Goal: Task Accomplishment & Management: Manage account settings

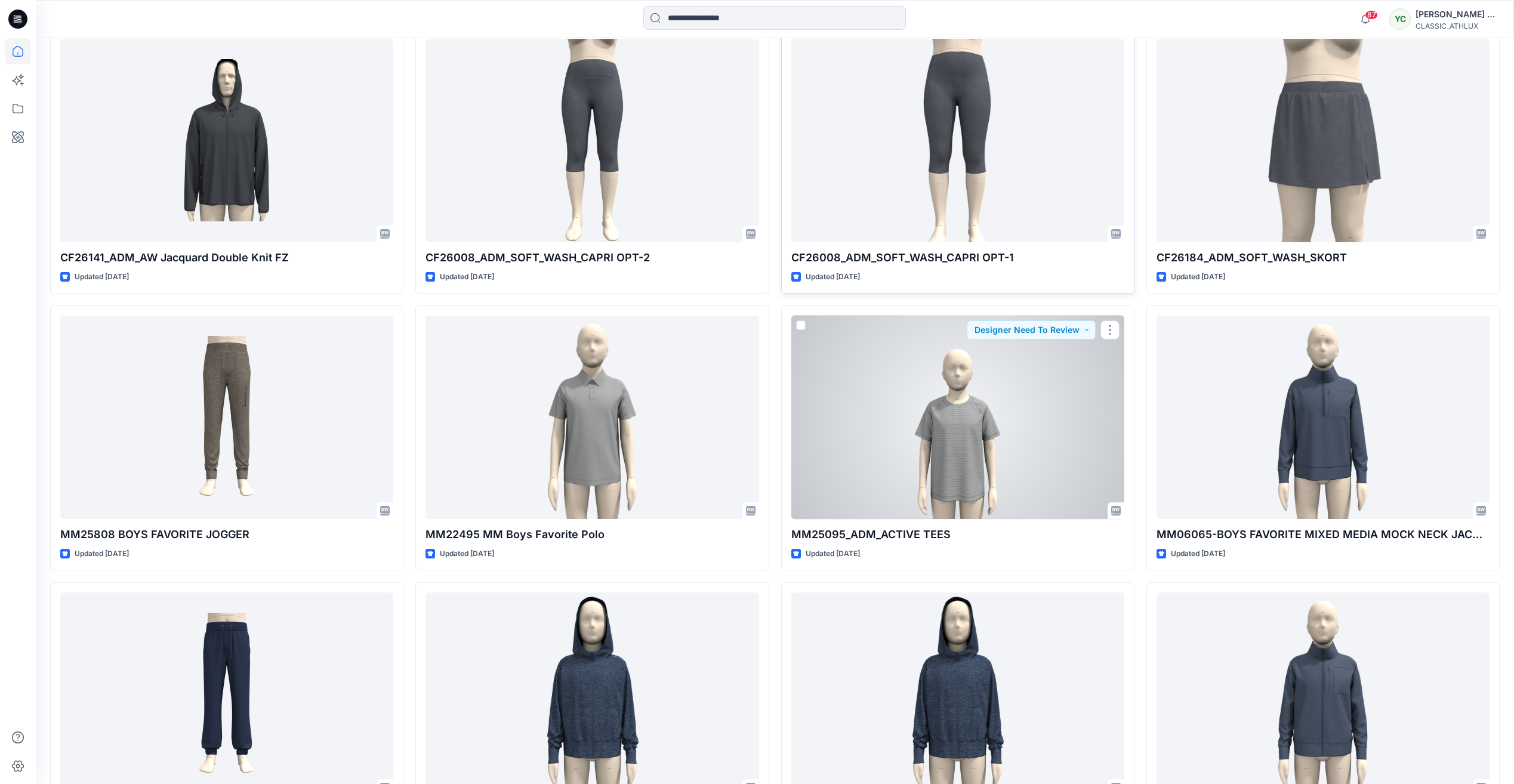
scroll to position [6349, 0]
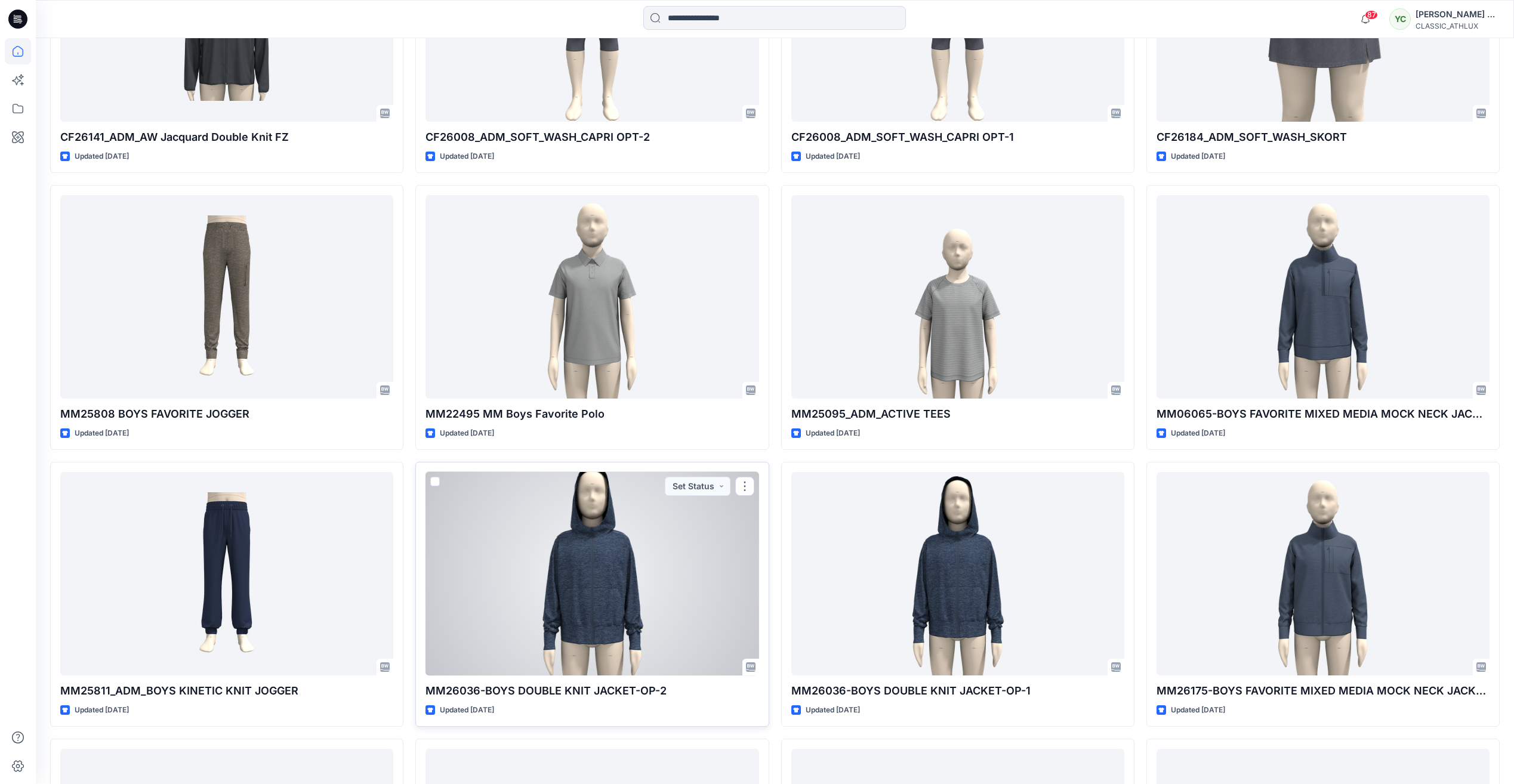
click at [651, 569] on div at bounding box center [591, 573] width 333 height 203
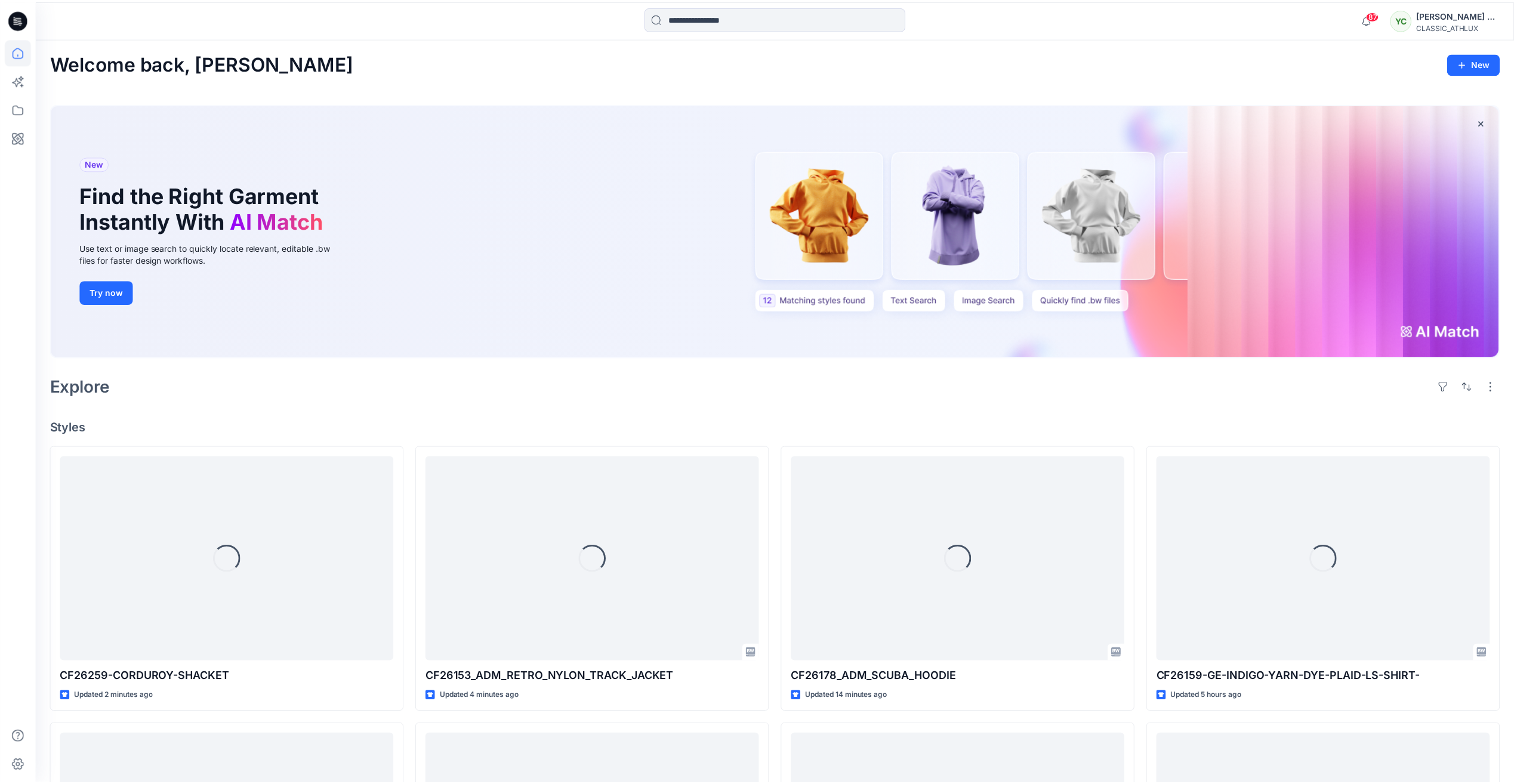
scroll to position [6349, 0]
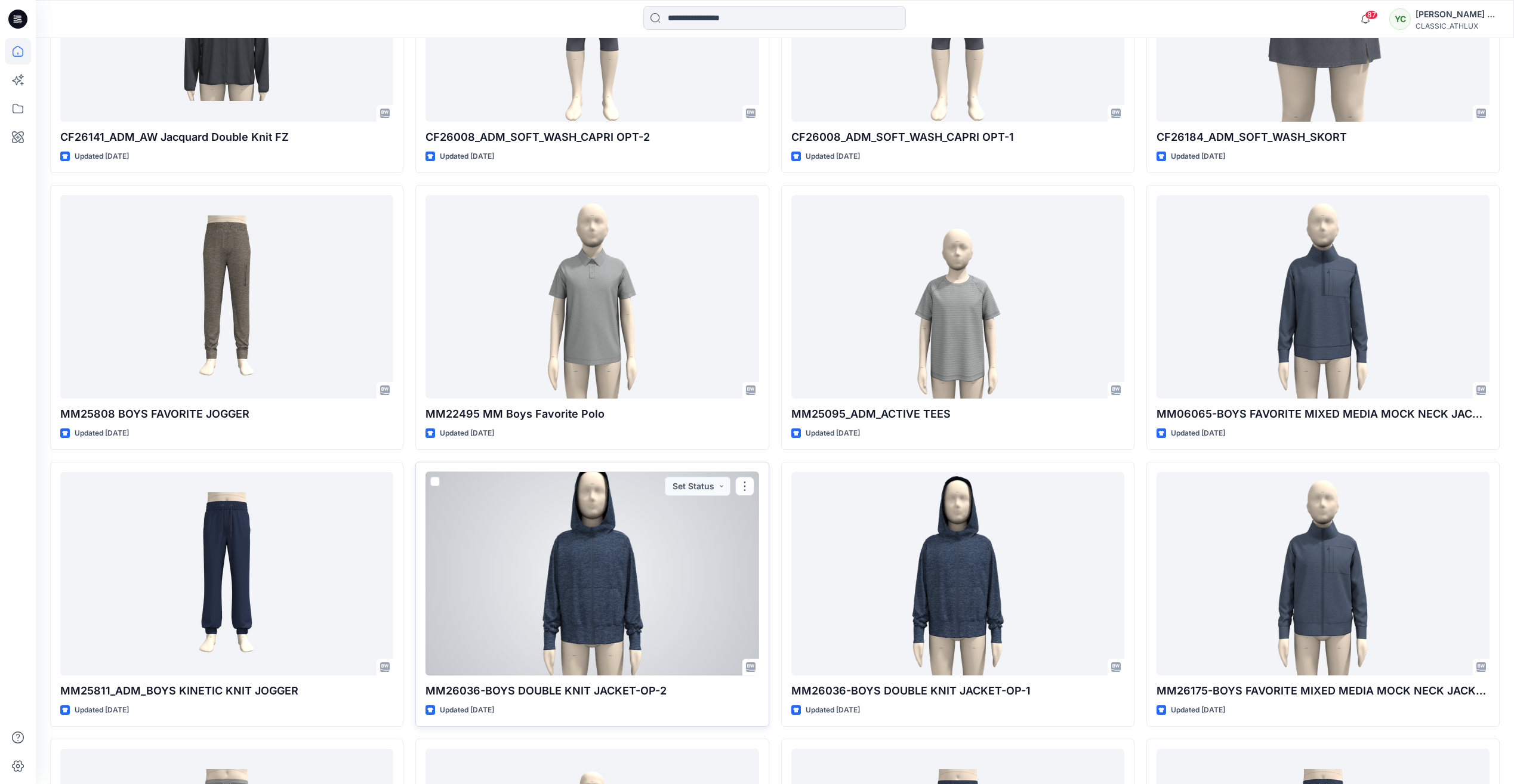
click at [630, 575] on div at bounding box center [591, 573] width 333 height 203
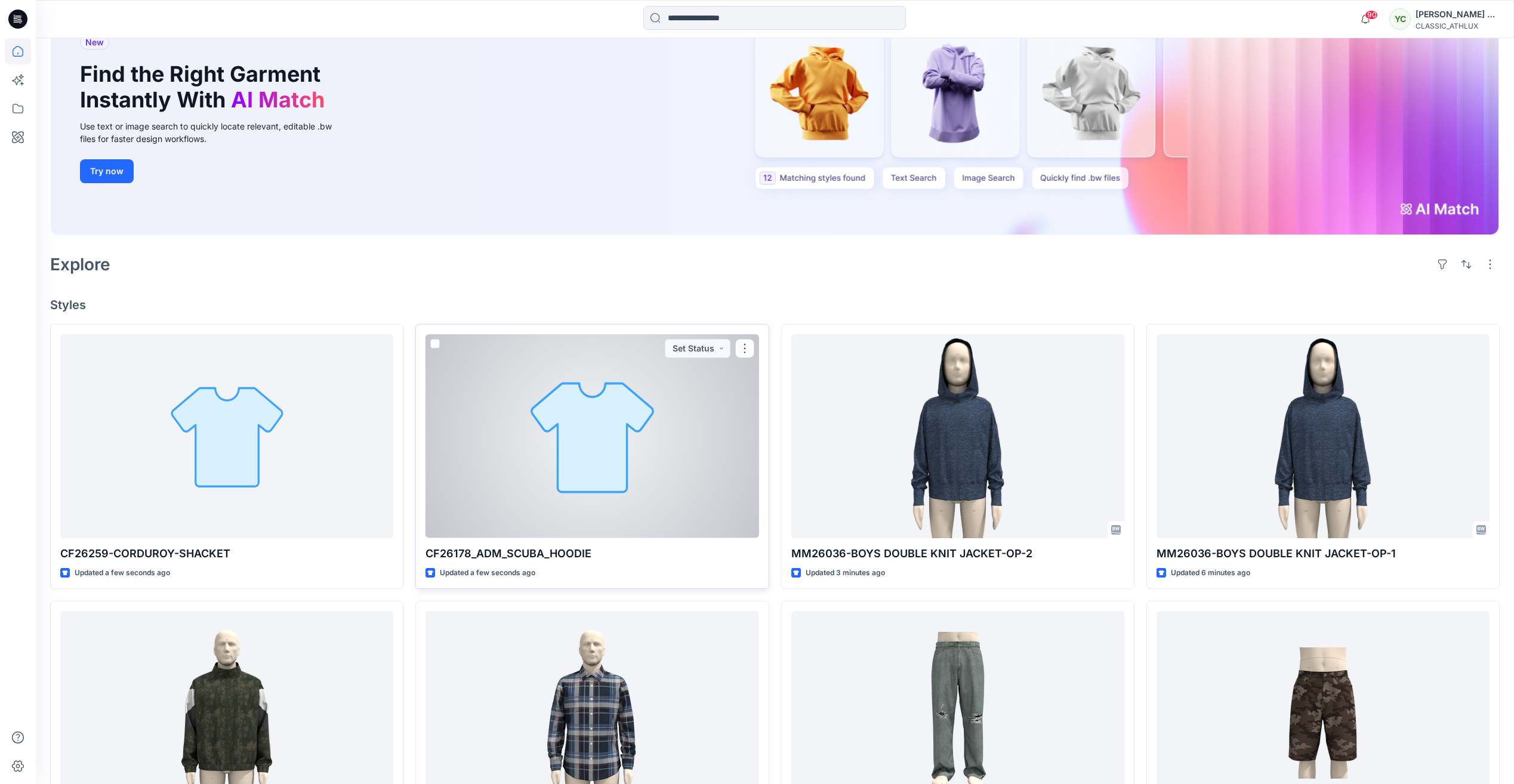
scroll to position [119, 0]
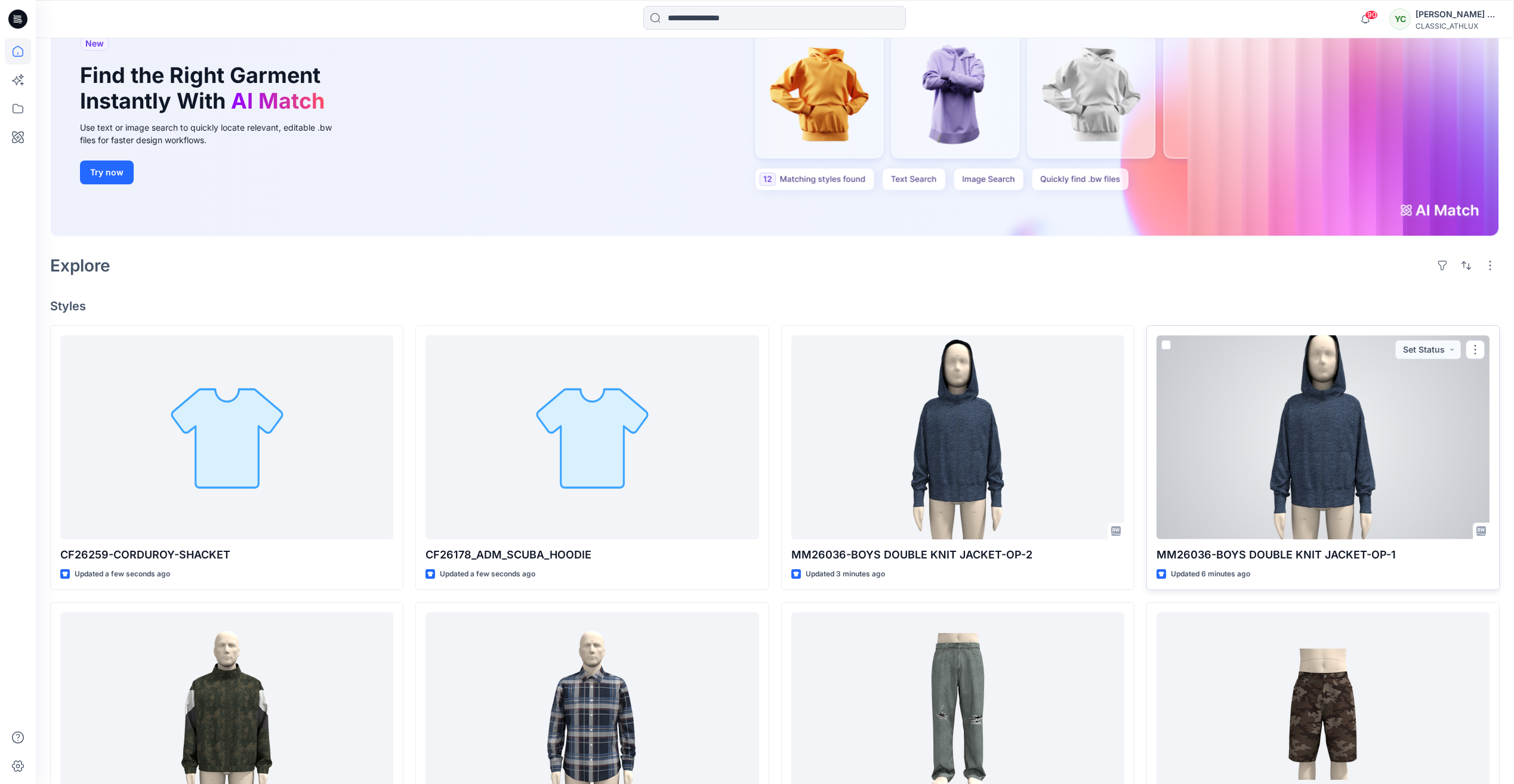
click at [1340, 459] on div at bounding box center [1323, 437] width 333 height 203
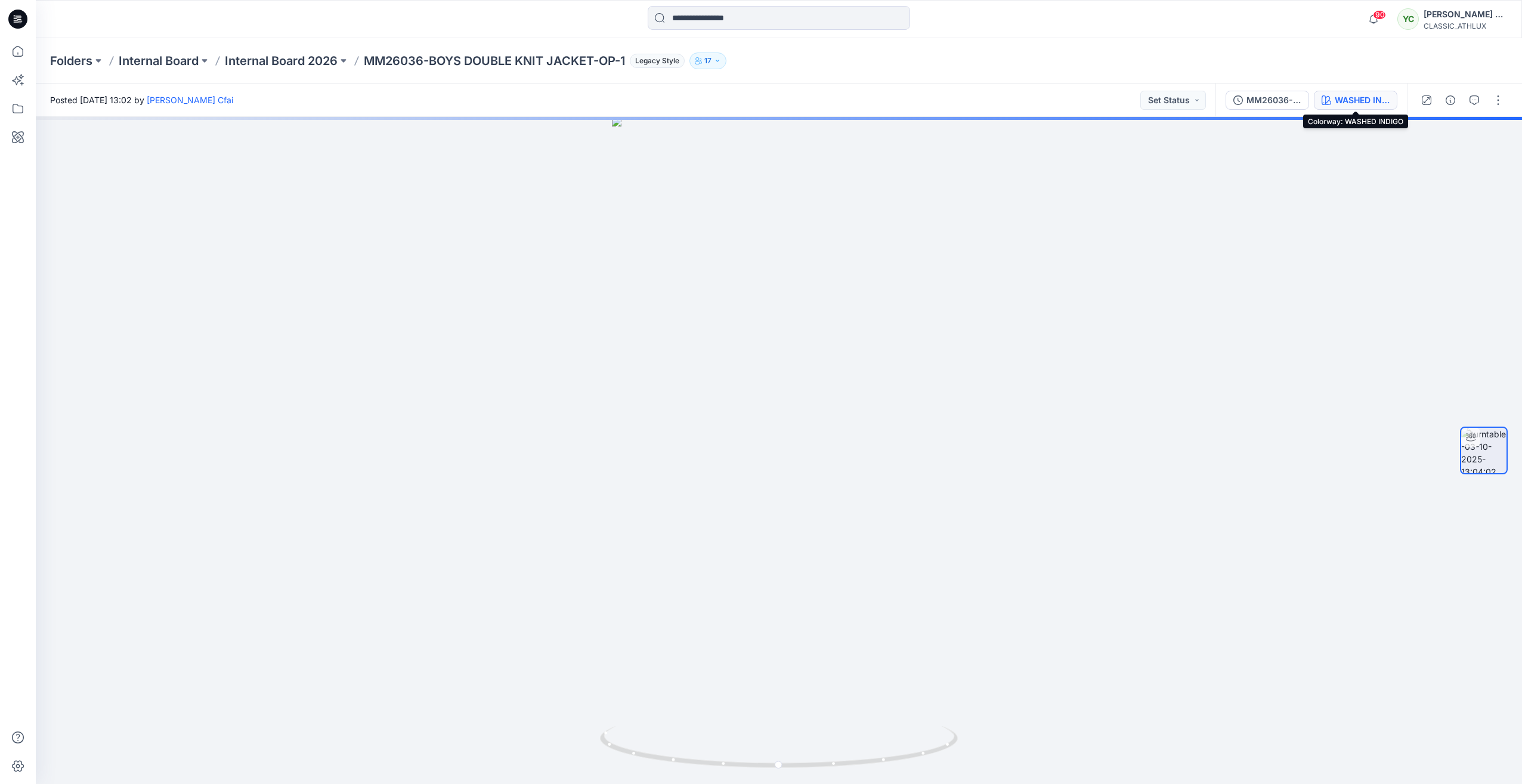
click at [1367, 101] on div "WASHED INDIGO" at bounding box center [1362, 101] width 55 height 13
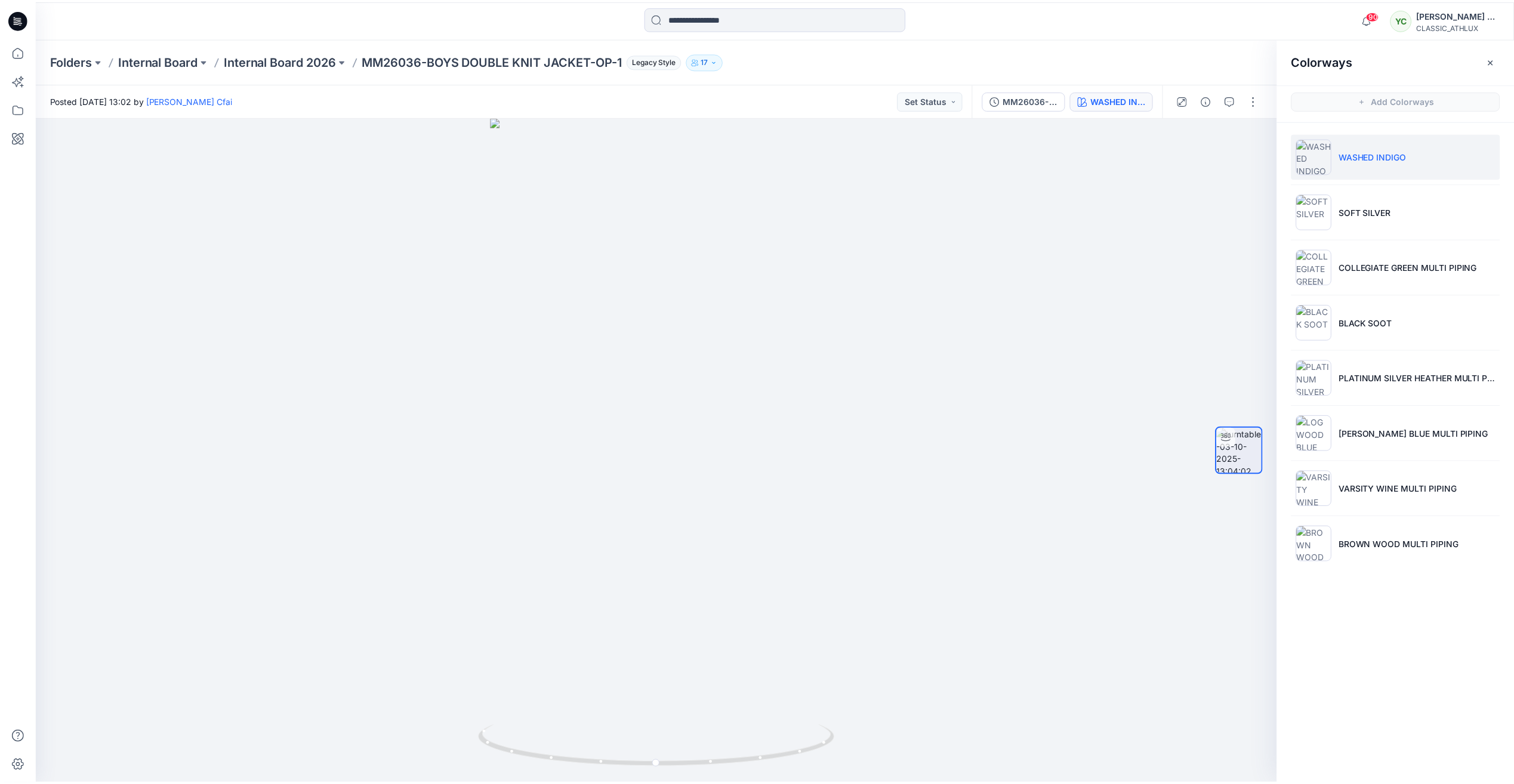
scroll to position [119, 0]
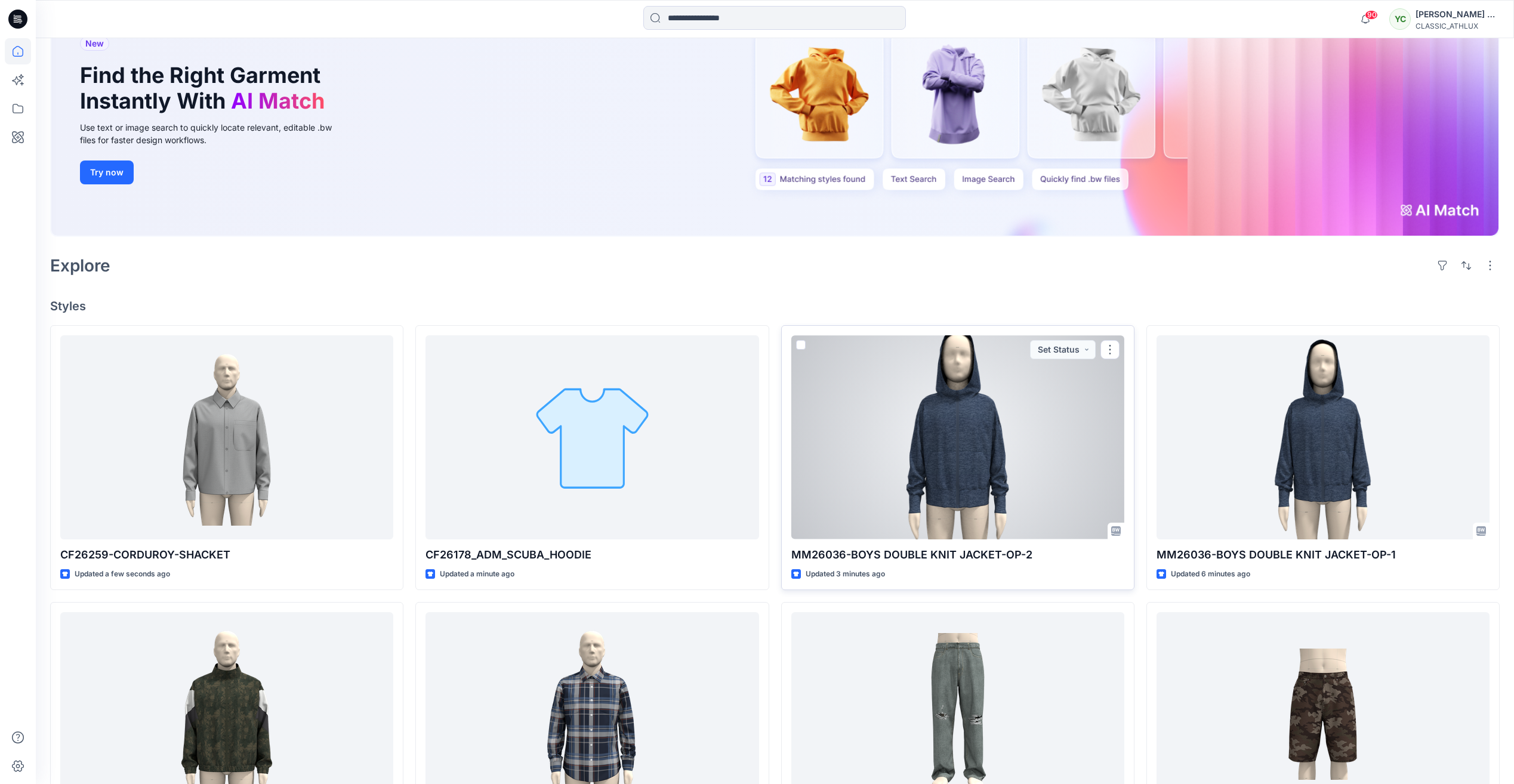
click at [1042, 402] on div at bounding box center [957, 437] width 333 height 203
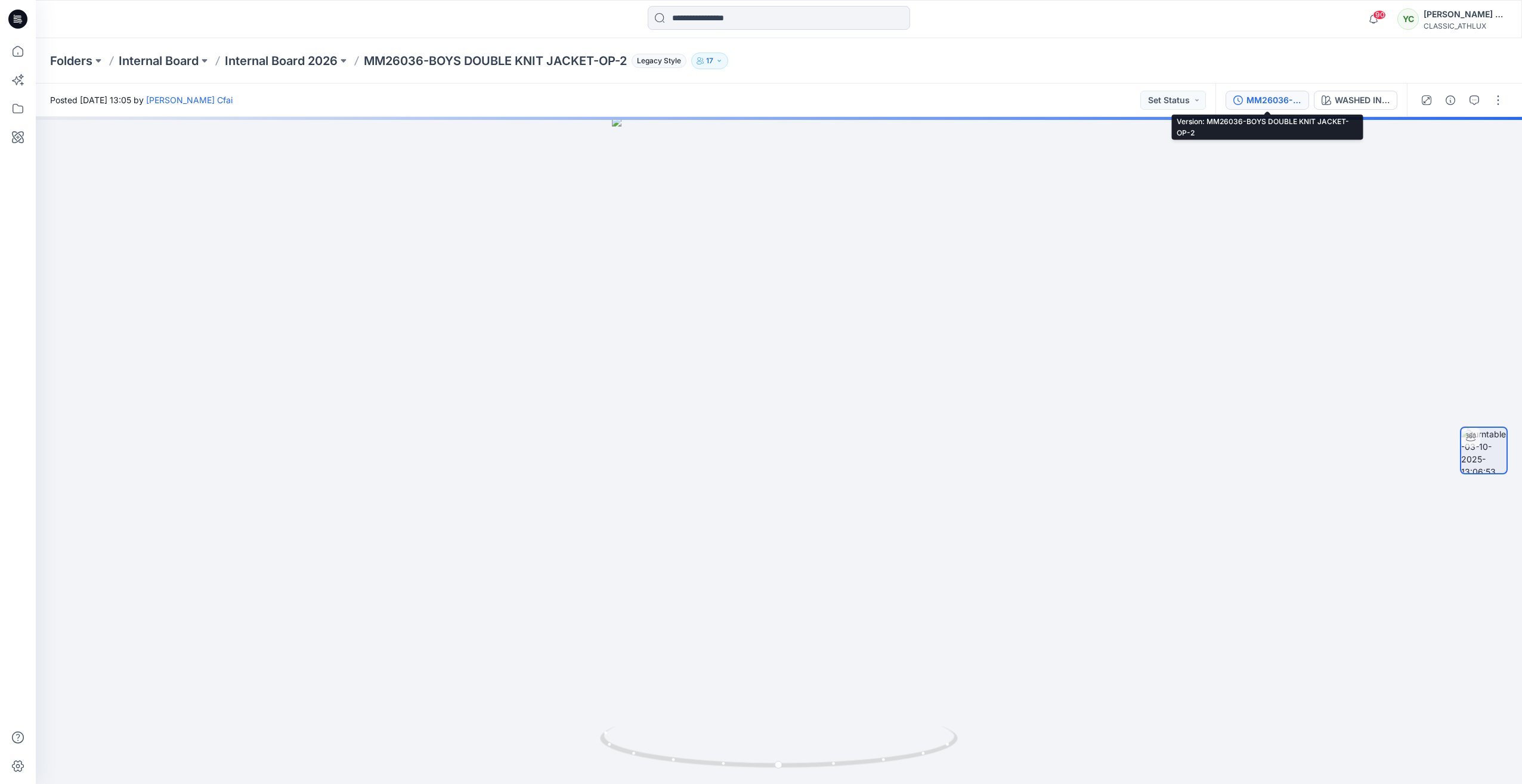
click at [1261, 96] on div "MM26036-BOYS DOUBLE KNIT JACKET-OP-2" at bounding box center [1274, 101] width 55 height 13
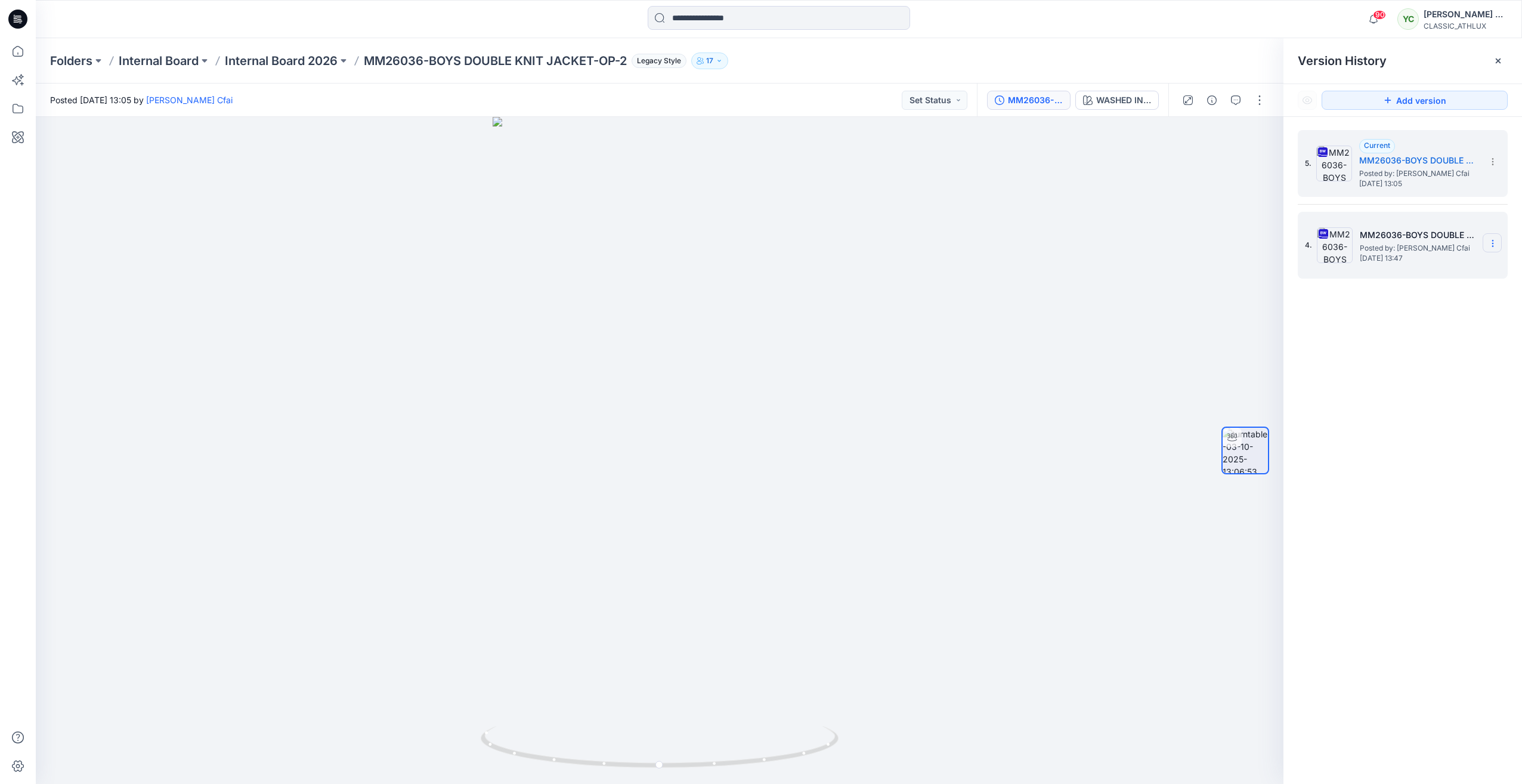
click at [1493, 244] on icon at bounding box center [1493, 243] width 1 height 1
click at [1320, 329] on div "5. Current MM26036-BOYS DOUBLE KNIT JACKET-OP-2 Posted by: Yuvaraj Cfai Friday,…" at bounding box center [1403, 459] width 239 height 684
click at [940, 102] on button "Set Status" at bounding box center [934, 100] width 66 height 19
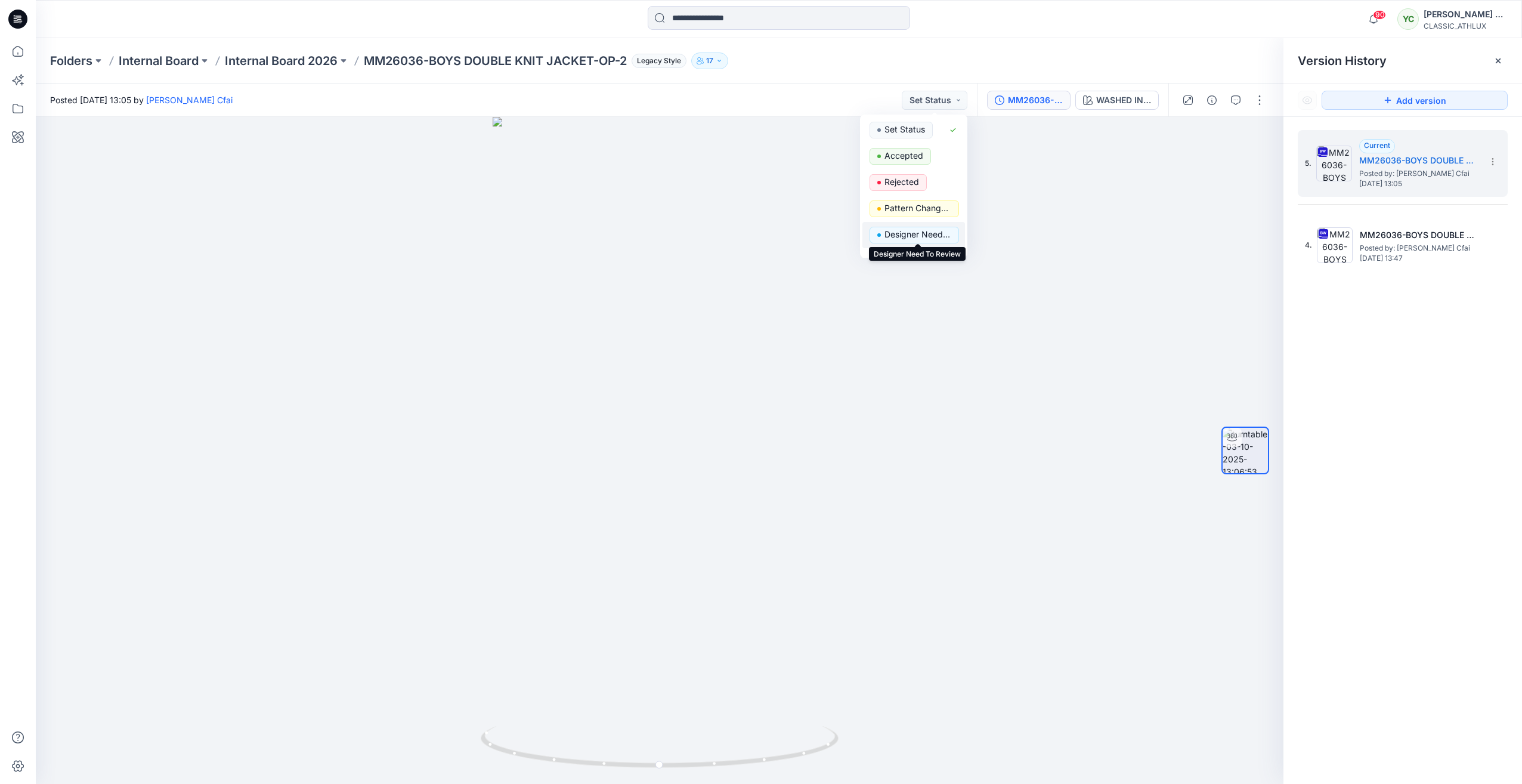
click at [919, 235] on p "Designer Need To Review" at bounding box center [918, 234] width 67 height 15
click at [1211, 102] on icon "button" at bounding box center [1212, 101] width 9 height 9
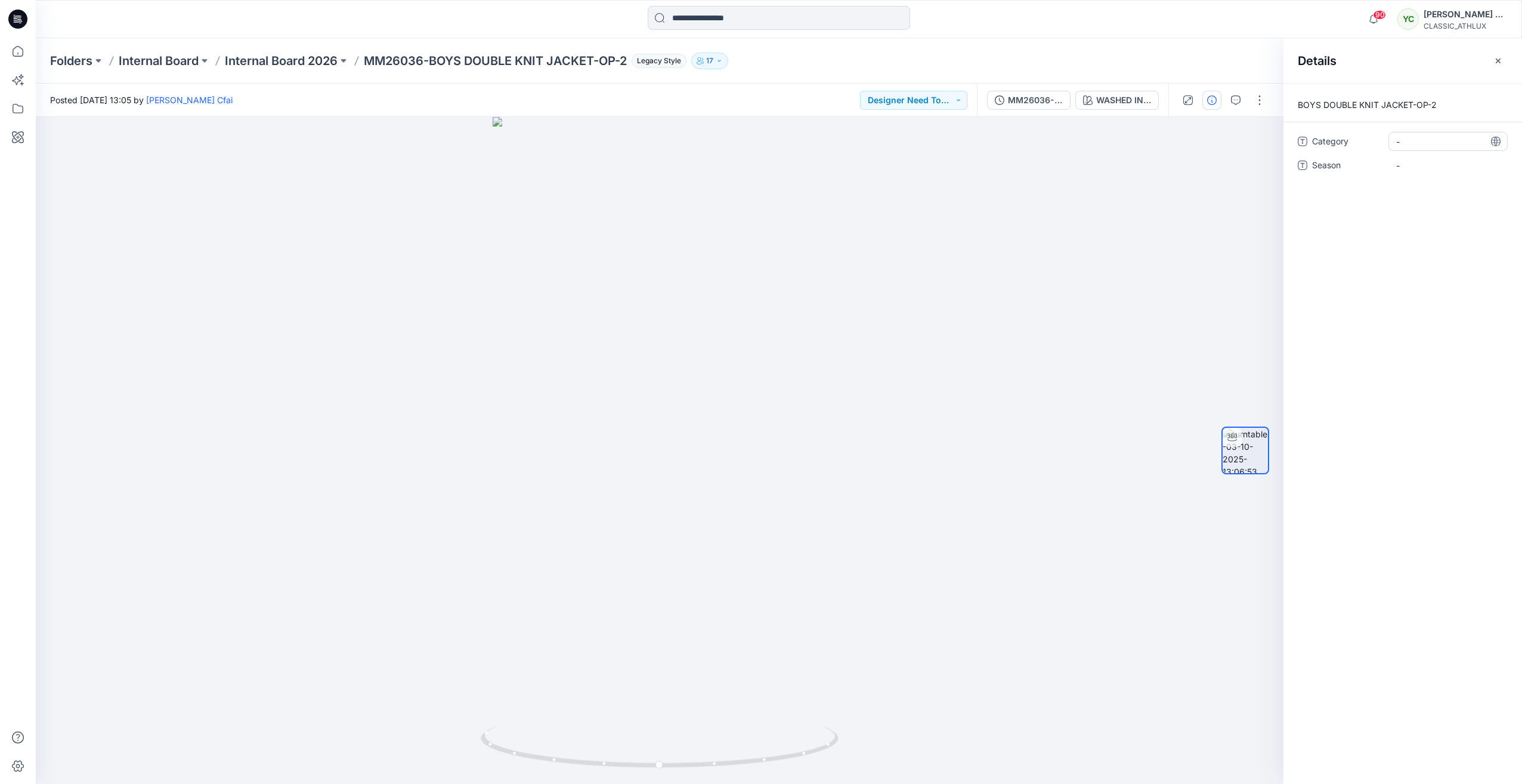
click at [1407, 139] on span "-" at bounding box center [1448, 141] width 103 height 12
type textarea "*"
click at [1414, 145] on span "-" at bounding box center [1448, 141] width 103 height 12
type textarea "****"
click at [1419, 167] on span "-" at bounding box center [1448, 165] width 103 height 12
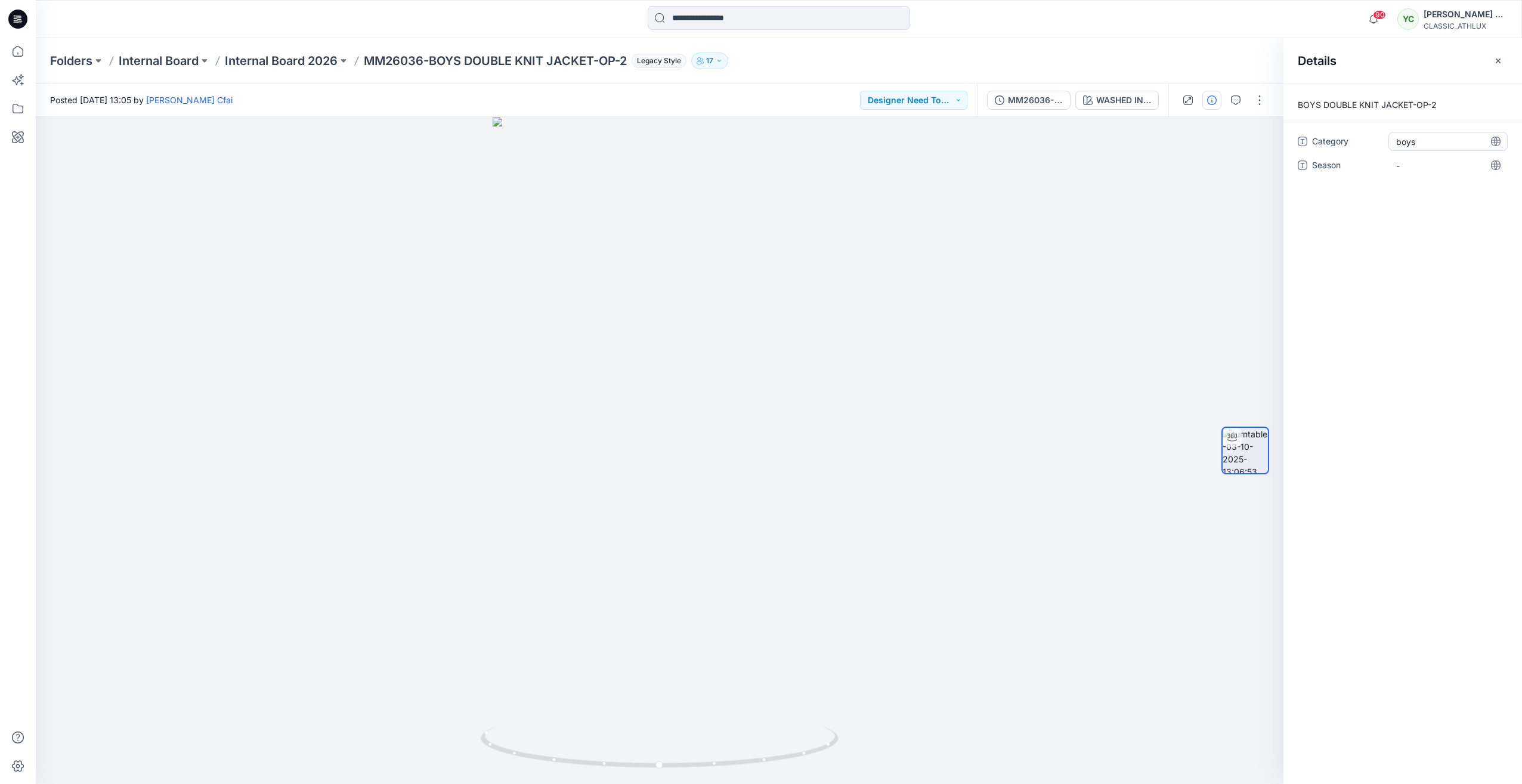
click at [1398, 139] on span "boys" at bounding box center [1448, 141] width 103 height 12
type textarea "*"
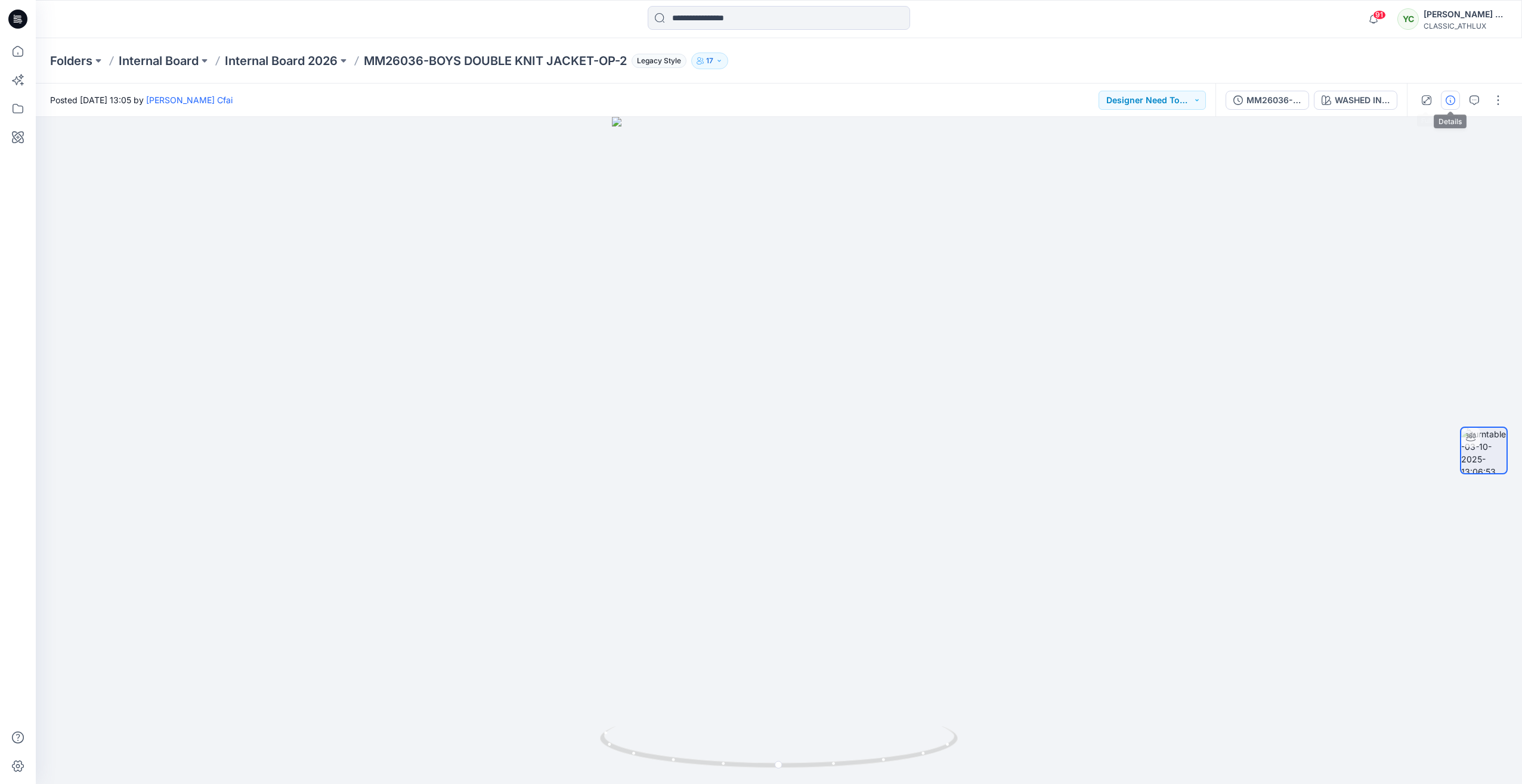
click at [1445, 102] on button "button" at bounding box center [1451, 100] width 19 height 19
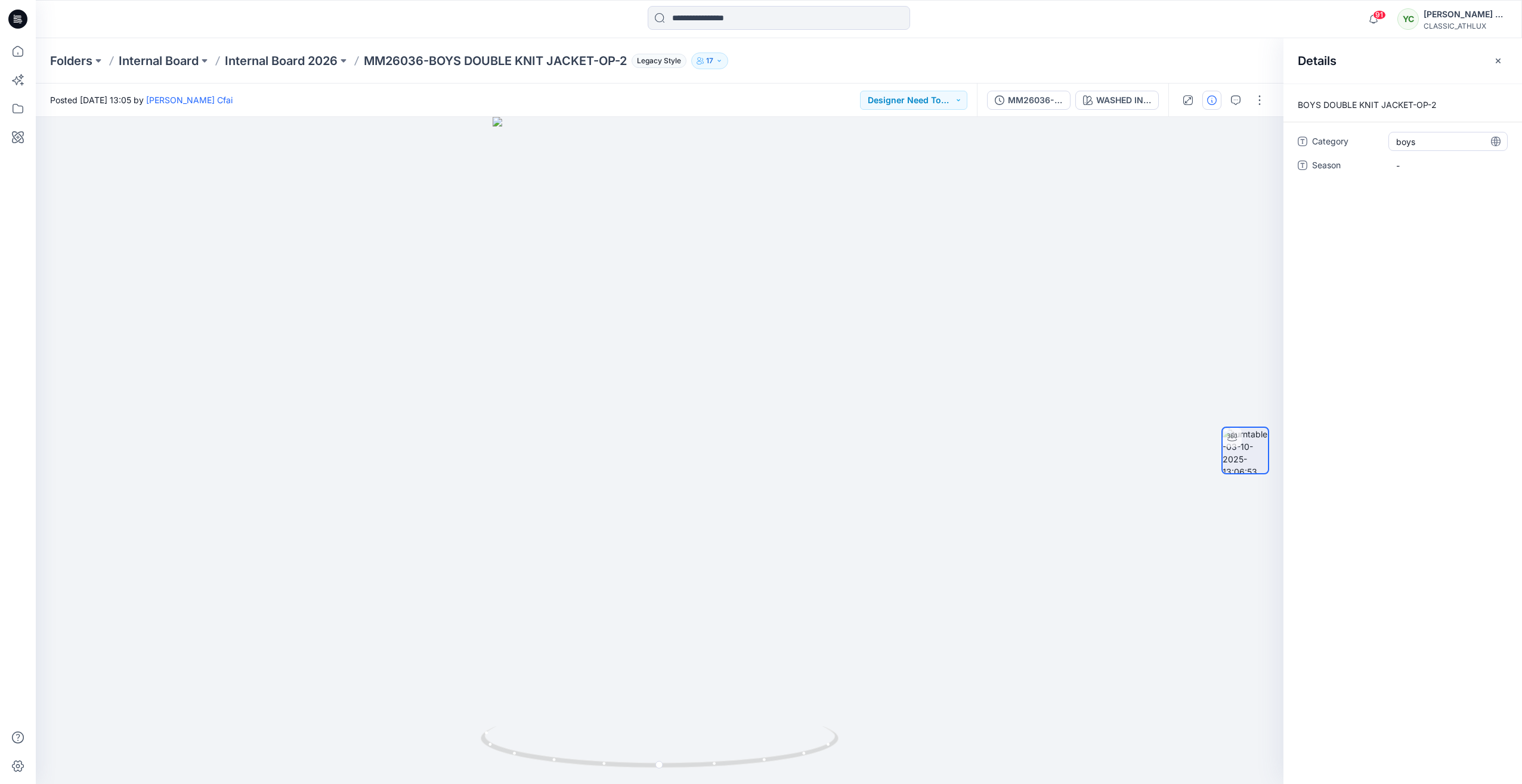
click at [1434, 140] on span "boys" at bounding box center [1448, 141] width 103 height 12
click at [1425, 165] on span "-" at bounding box center [1448, 165] width 103 height 12
click at [1431, 165] on span "-" at bounding box center [1448, 165] width 103 height 12
click at [1407, 158] on div "-" at bounding box center [1448, 165] width 119 height 19
type textarea "*******"
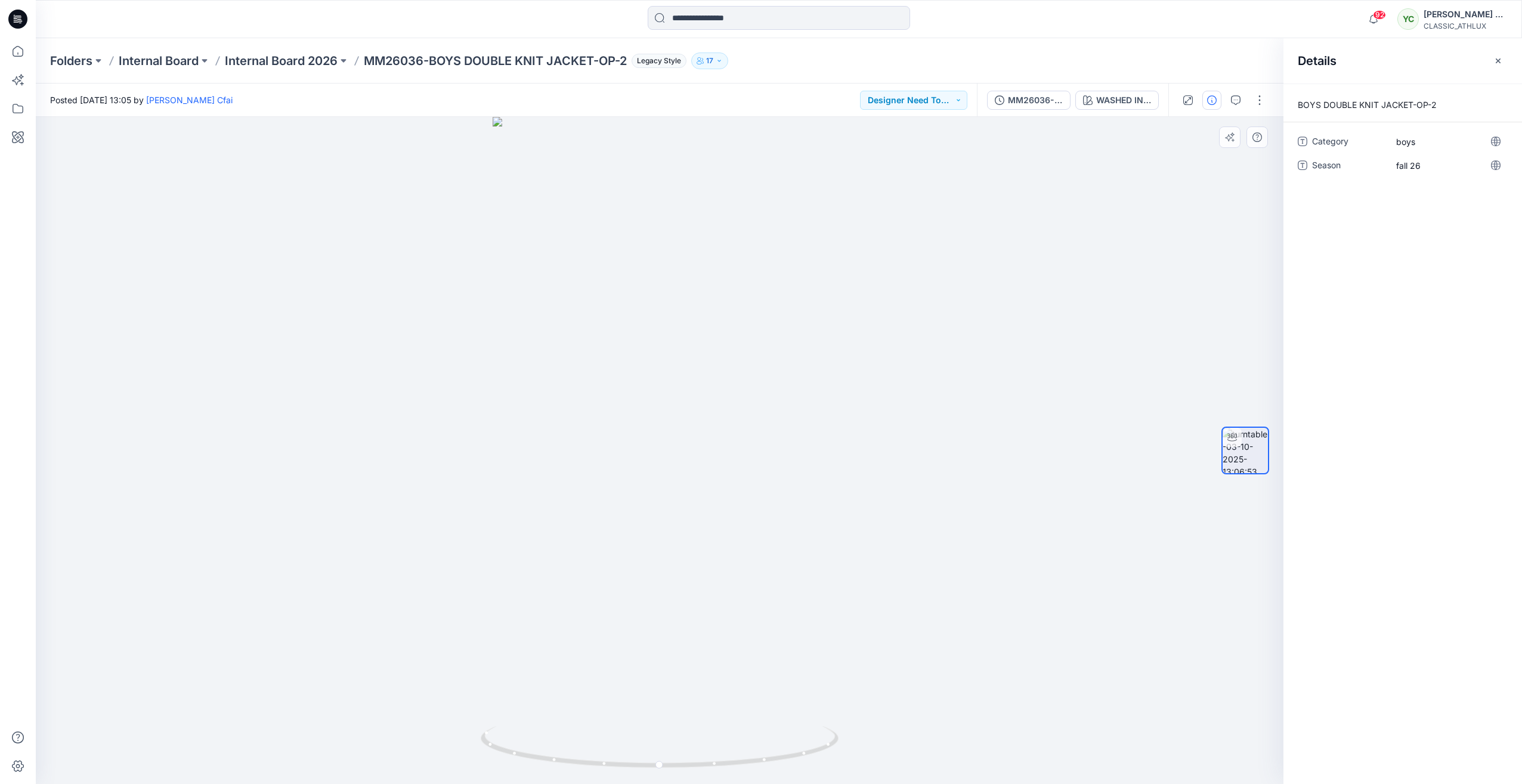
click at [1006, 165] on div at bounding box center [659, 449] width 1247 height 666
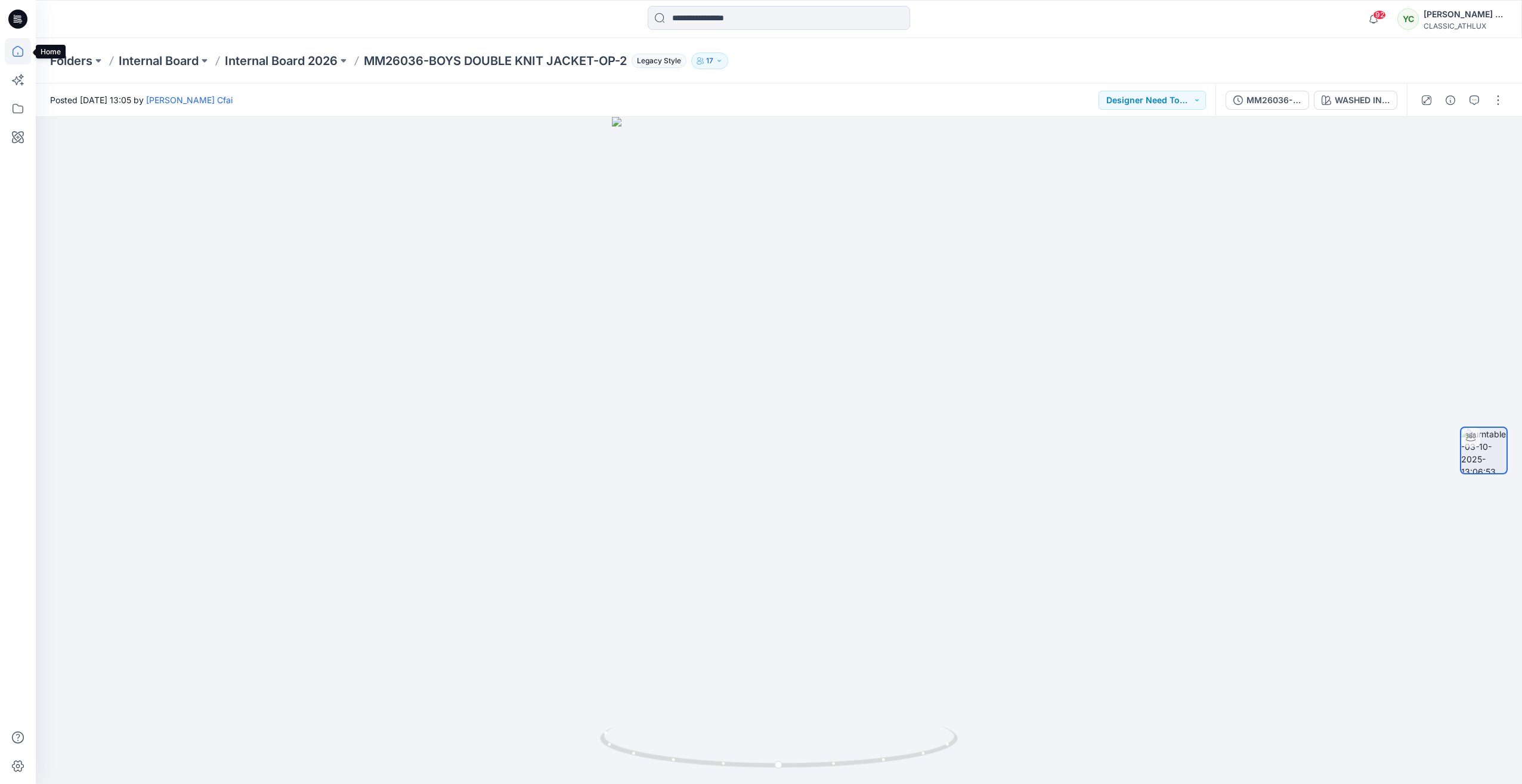
click at [21, 43] on icon at bounding box center [18, 52] width 26 height 26
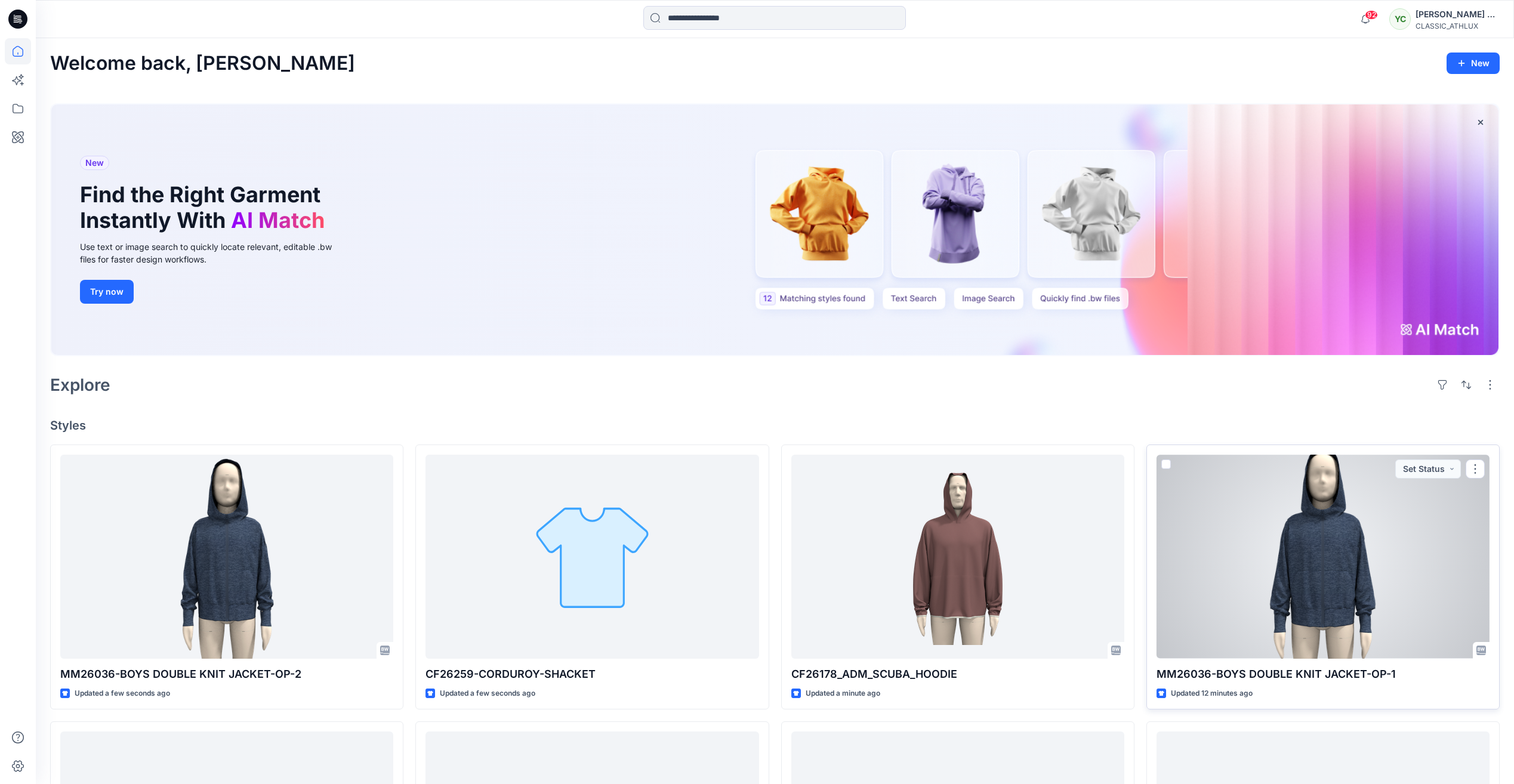
click at [1307, 556] on div at bounding box center [1323, 556] width 333 height 203
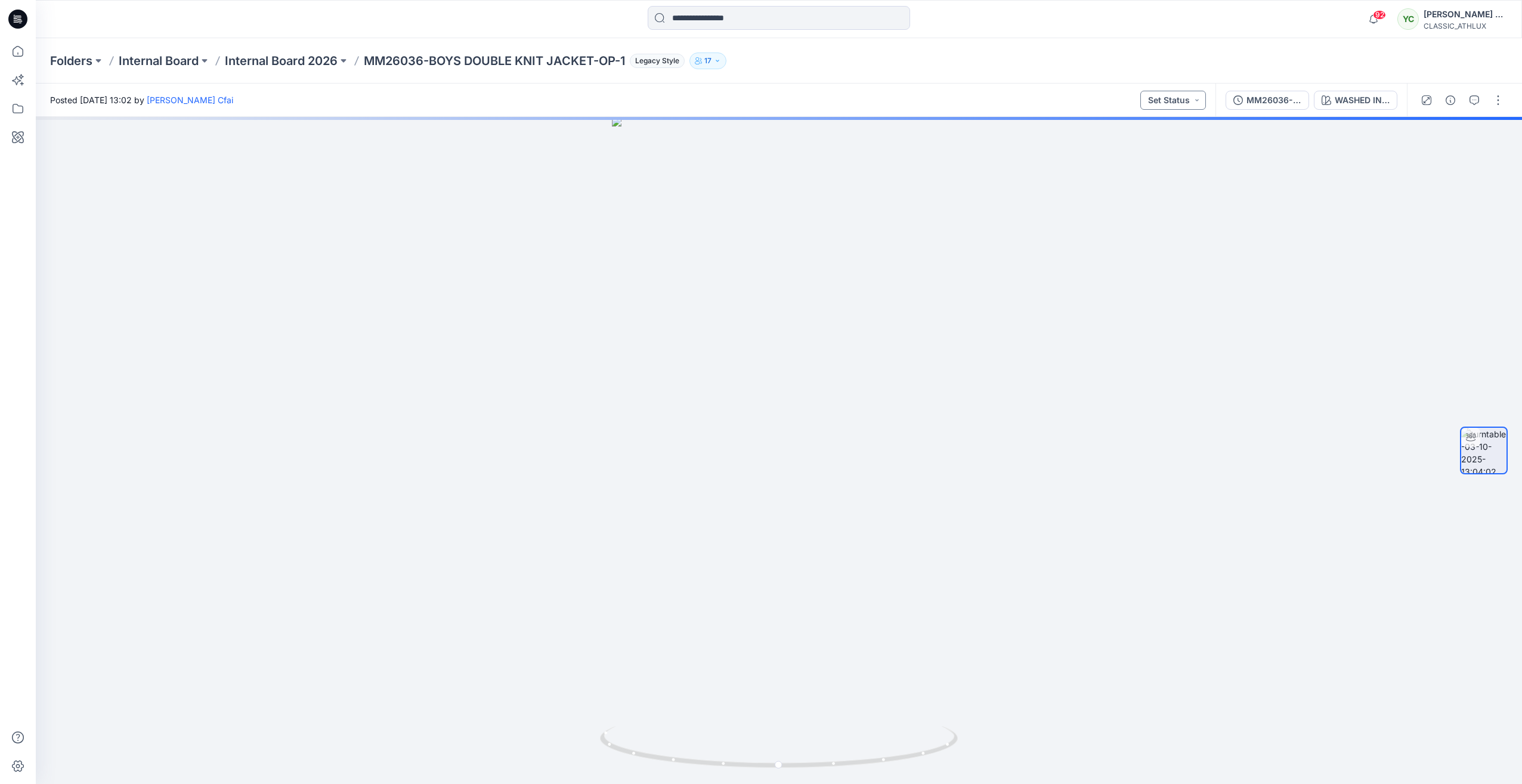
click at [1188, 96] on button "Set Status" at bounding box center [1173, 100] width 66 height 19
click at [1163, 236] on p "Designer Need To Review" at bounding box center [1156, 234] width 67 height 15
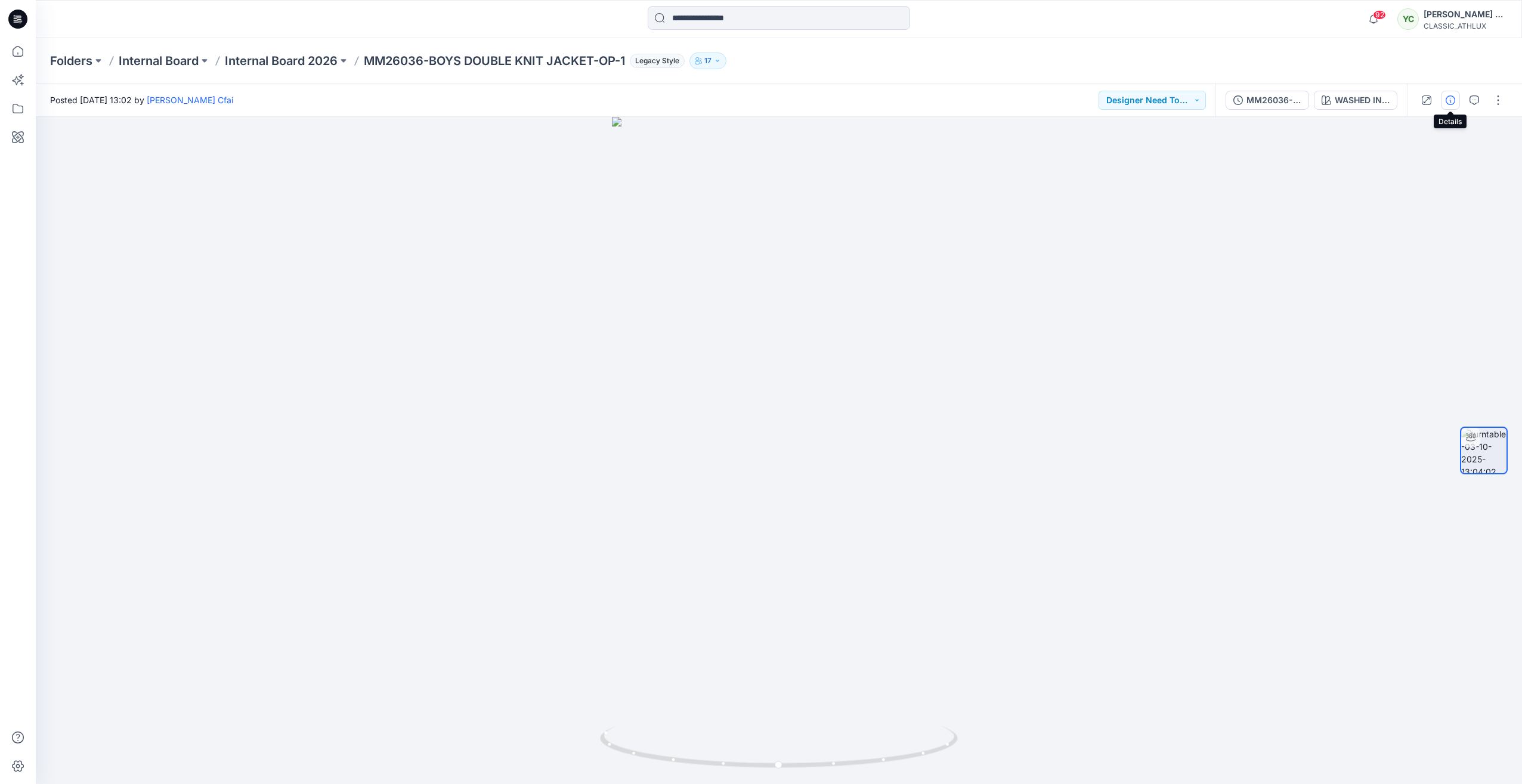
click at [1451, 105] on button "button" at bounding box center [1451, 100] width 19 height 19
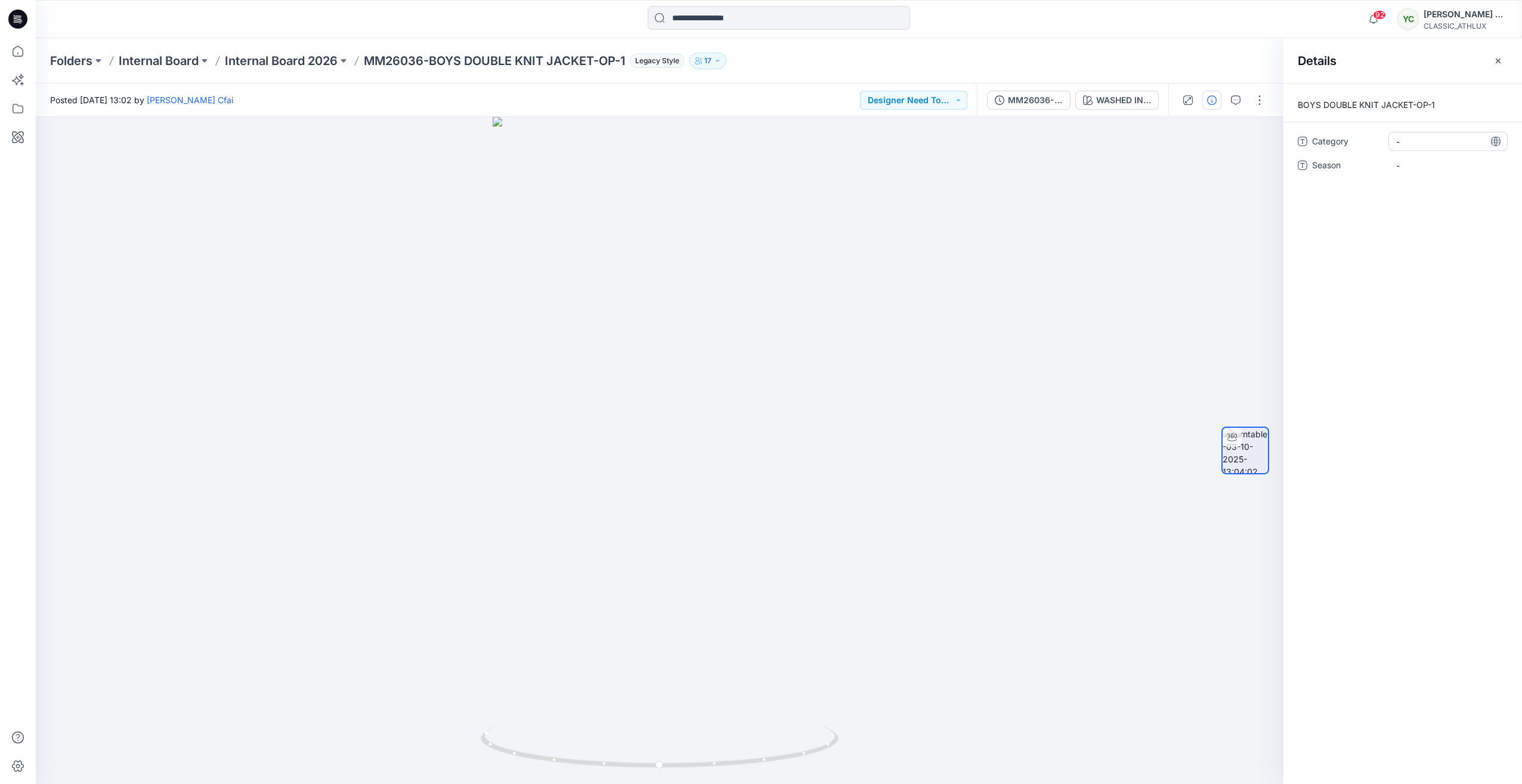
click at [1395, 141] on div "-" at bounding box center [1448, 141] width 119 height 19
type textarea "****"
click at [1437, 167] on span "-" at bounding box center [1448, 165] width 103 height 12
type textarea "*******"
click at [1504, 63] on button "button" at bounding box center [1498, 61] width 19 height 19
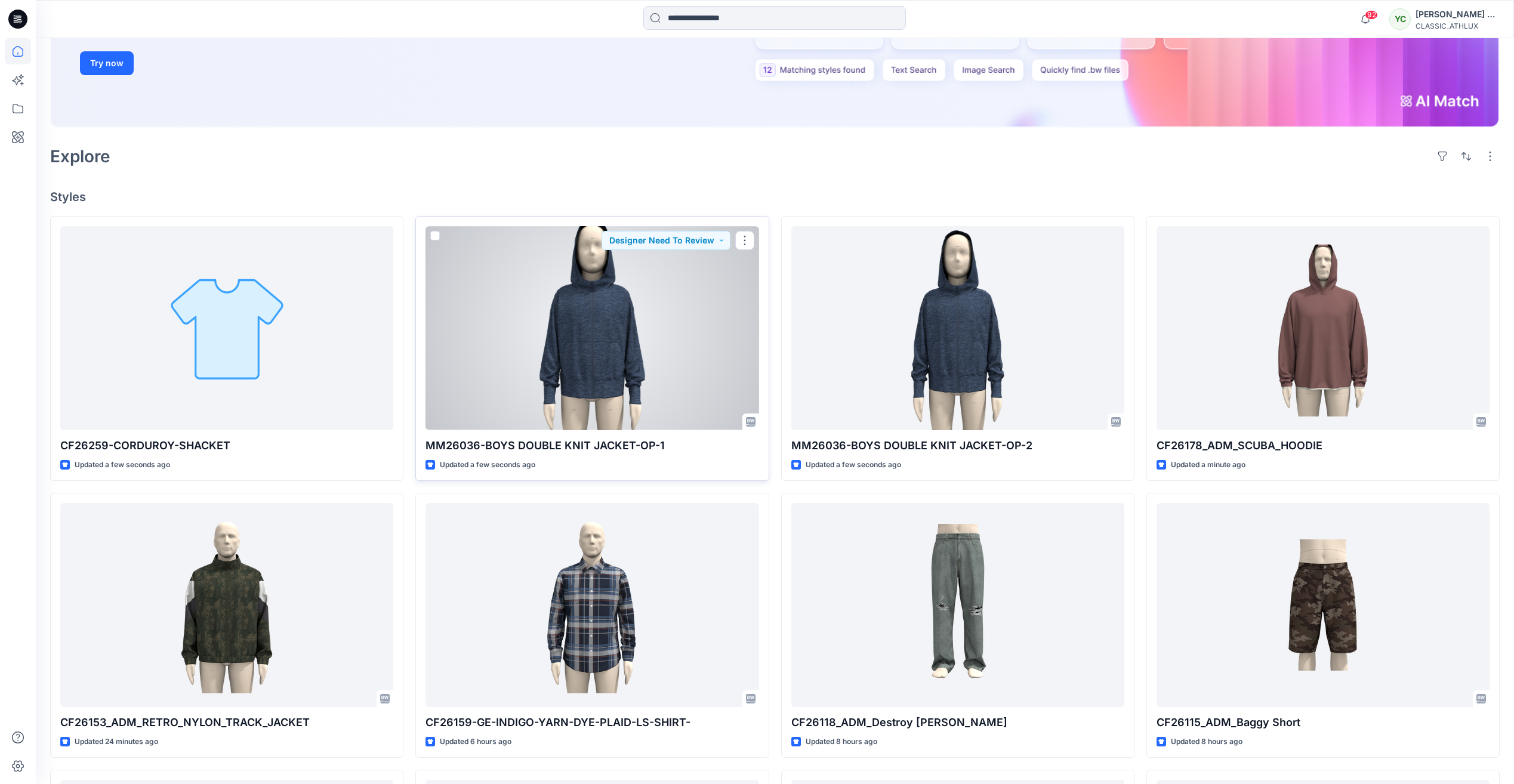
scroll to position [239, 0]
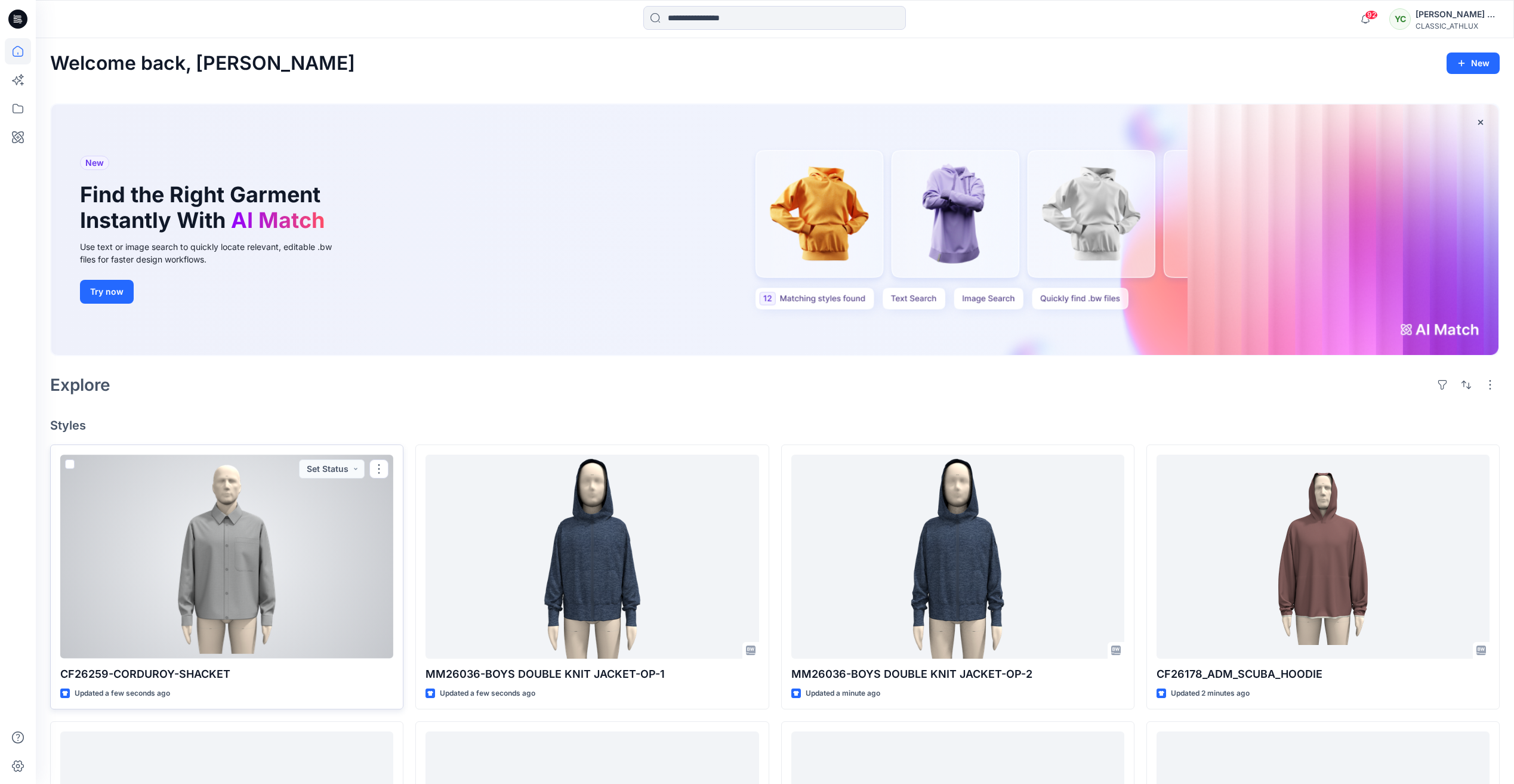
click at [244, 547] on div at bounding box center [227, 556] width 333 height 203
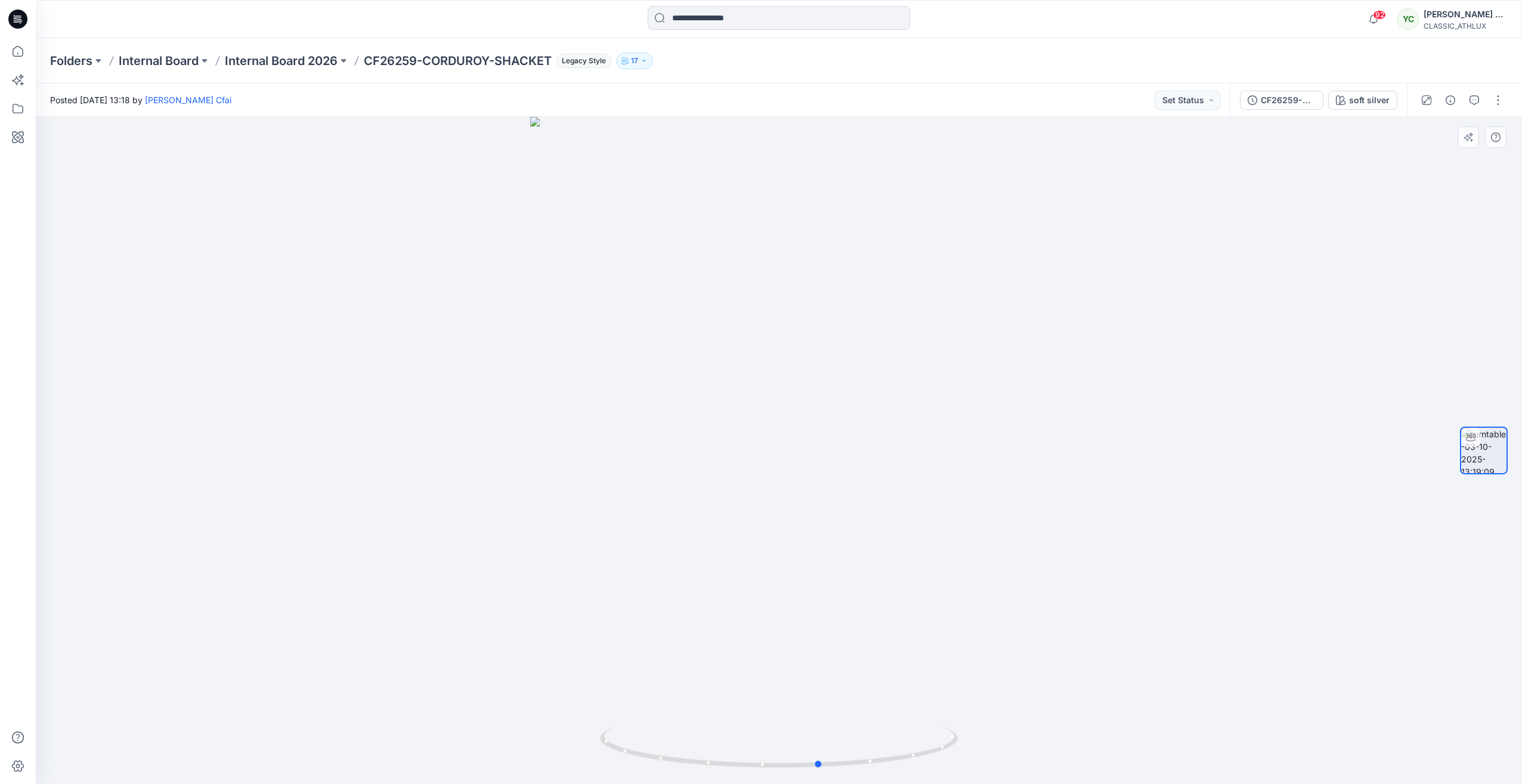
drag, startPoint x: 780, startPoint y: 763, endPoint x: 463, endPoint y: 720, distance: 319.9
click at [463, 720] on div at bounding box center [778, 449] width 1486 height 666
click at [1194, 110] on div "Posted [DATE] 13:18 by [PERSON_NAME] Cfai Set Status" at bounding box center [633, 100] width 1194 height 33
click at [1194, 99] on button "Set Status" at bounding box center [1187, 100] width 66 height 19
click at [1179, 231] on p "Designer Need To Review" at bounding box center [1171, 234] width 67 height 15
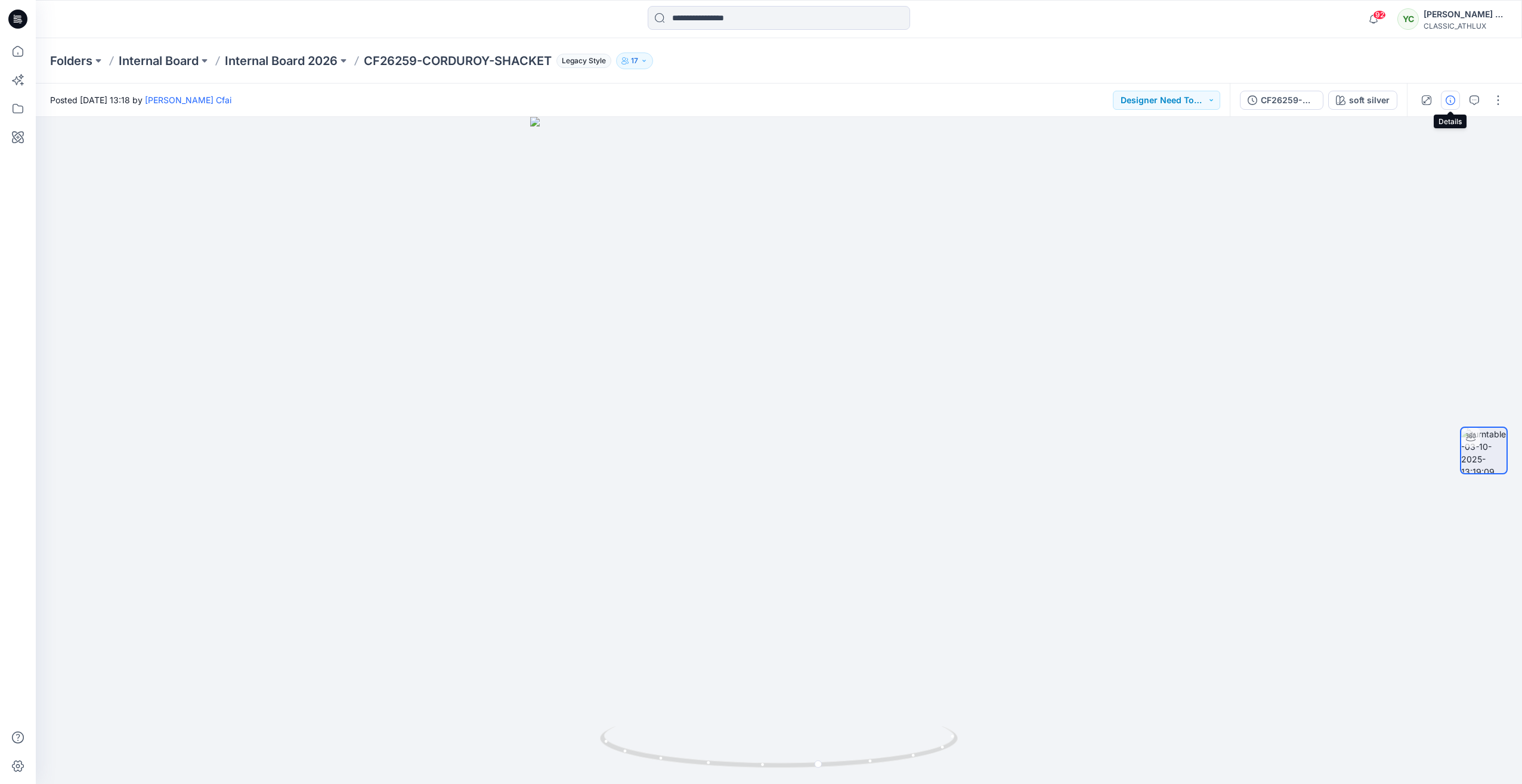
click at [1451, 99] on icon "button" at bounding box center [1451, 101] width 9 height 9
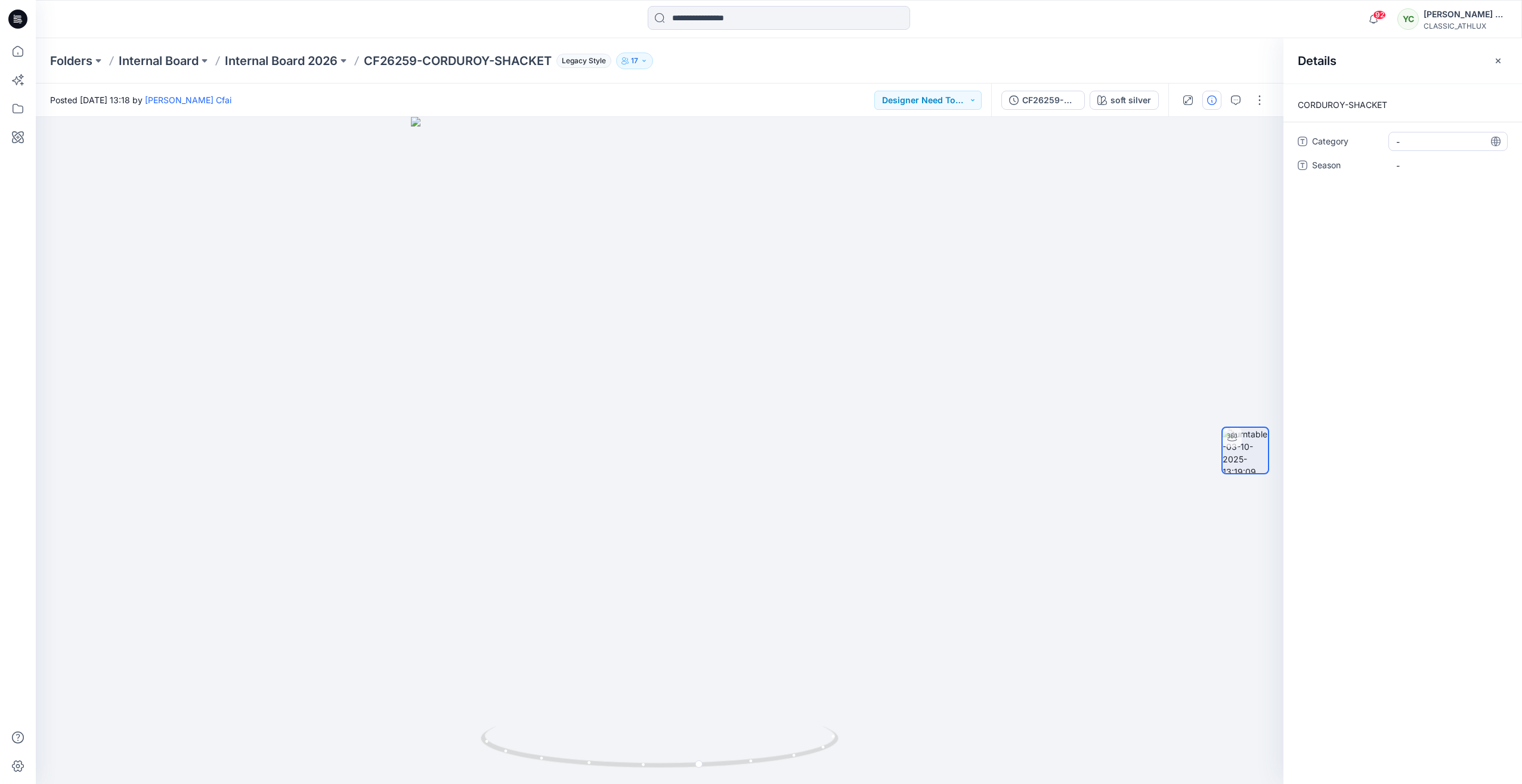
click at [1436, 142] on span "-" at bounding box center [1448, 141] width 103 height 12
click at [1425, 142] on span "-" at bounding box center [1448, 141] width 103 height 12
click at [1402, 141] on textarea "*****" at bounding box center [1448, 141] width 119 height 19
type textarea "*****"
click at [1424, 165] on span "-" at bounding box center [1448, 165] width 103 height 12
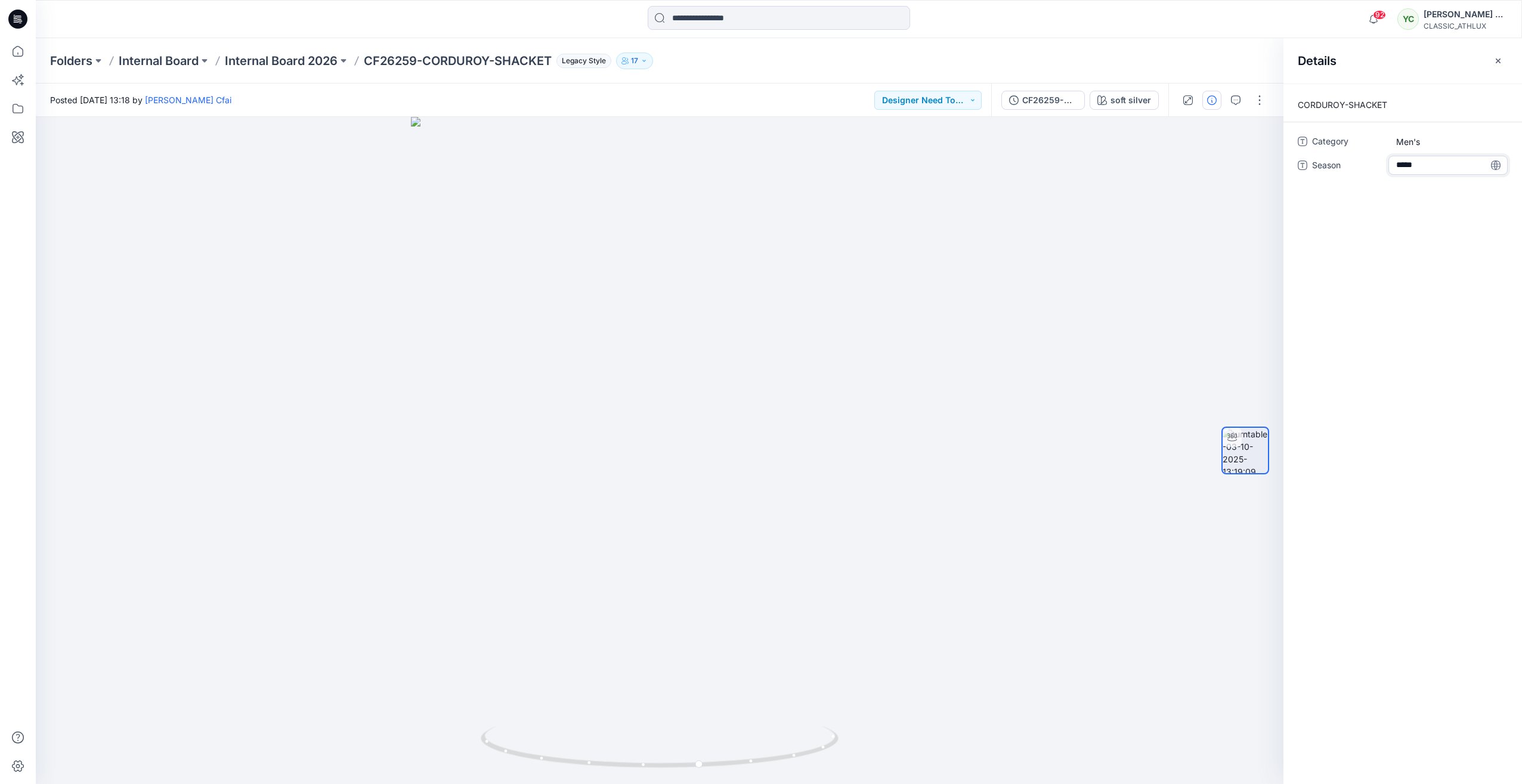
click at [1404, 164] on textarea "*****" at bounding box center [1448, 165] width 119 height 19
type textarea "*****"
click at [1502, 58] on icon "button" at bounding box center [1498, 61] width 9 height 9
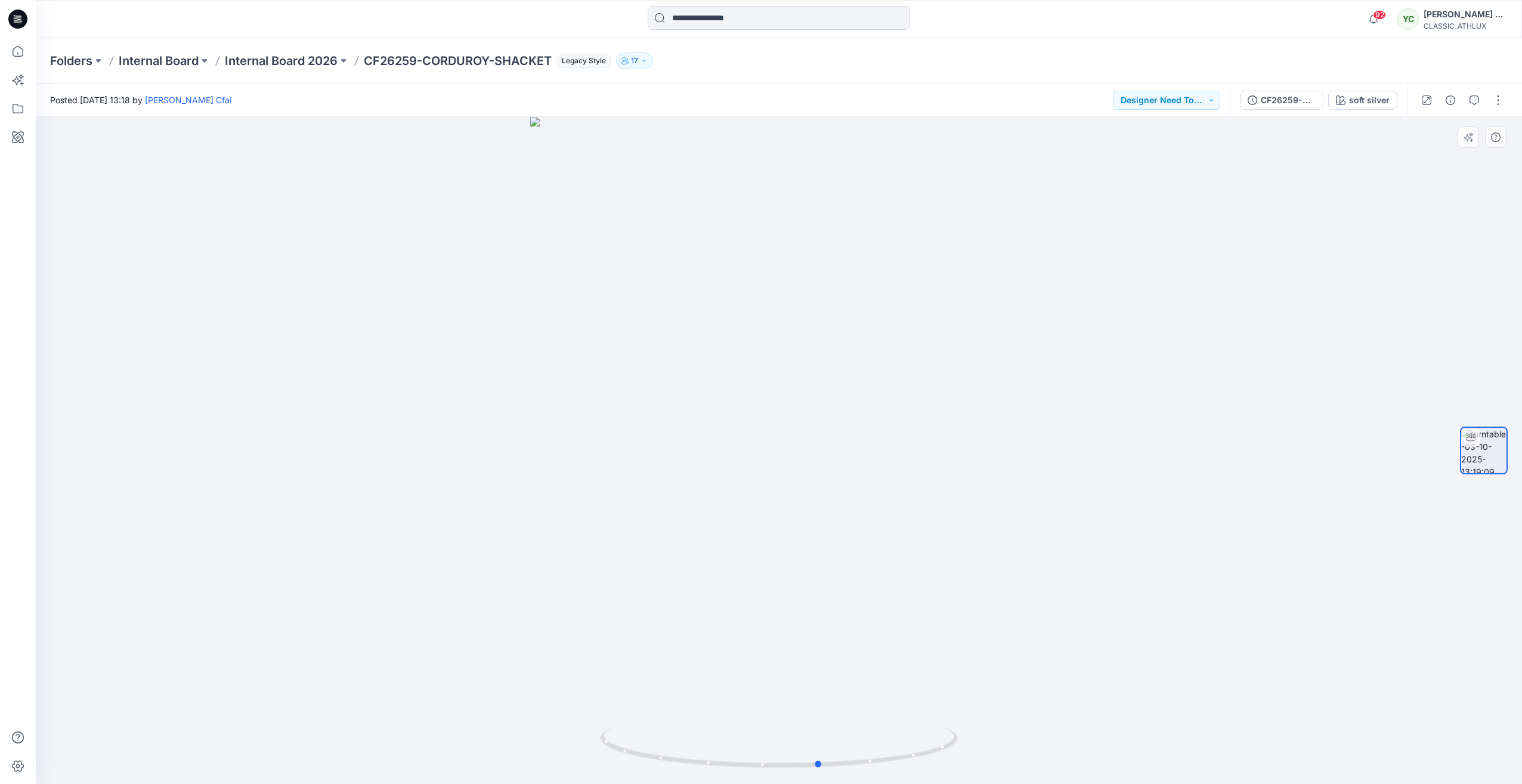
click at [1072, 201] on div at bounding box center [778, 449] width 1486 height 666
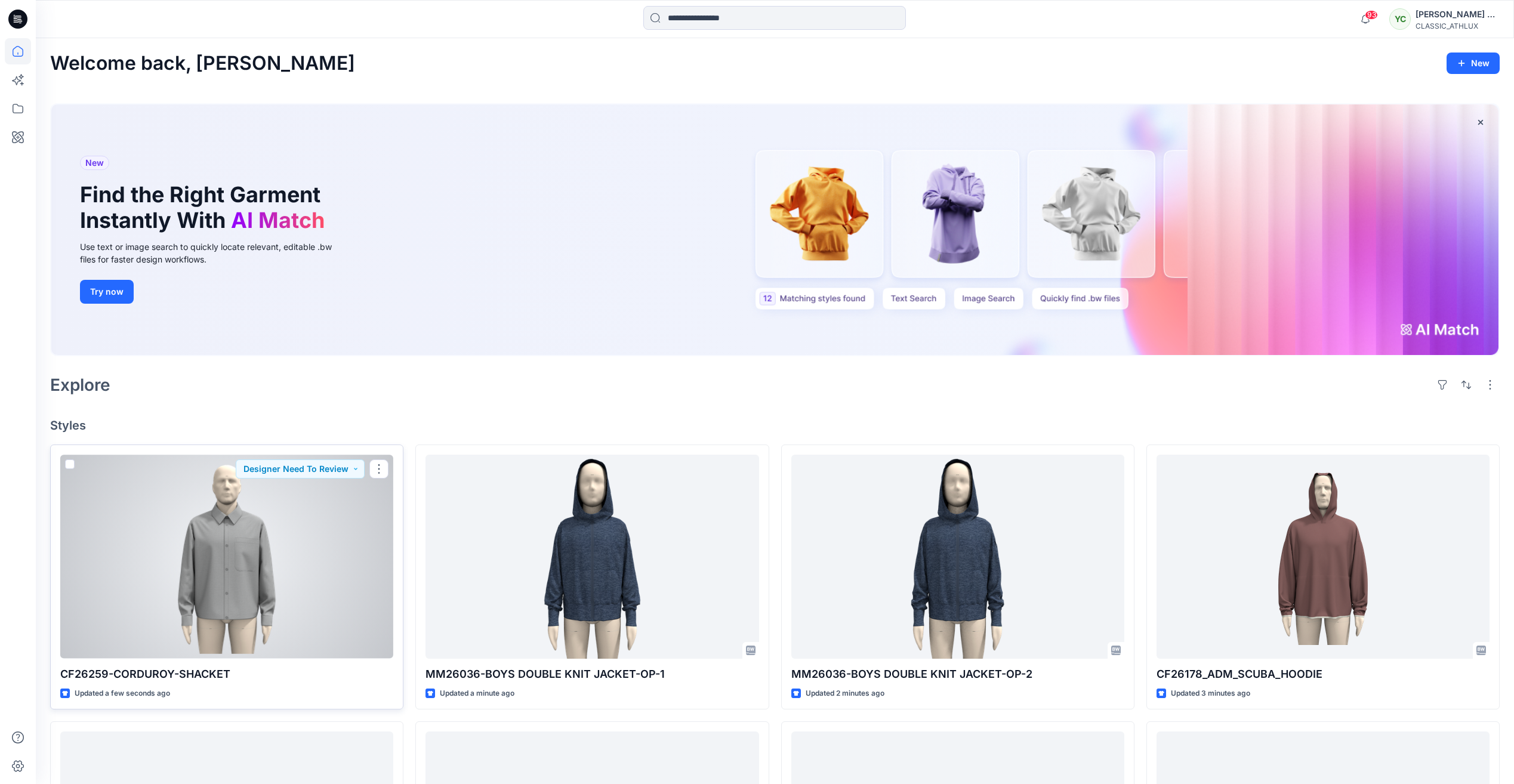
click at [301, 595] on div at bounding box center [227, 556] width 333 height 203
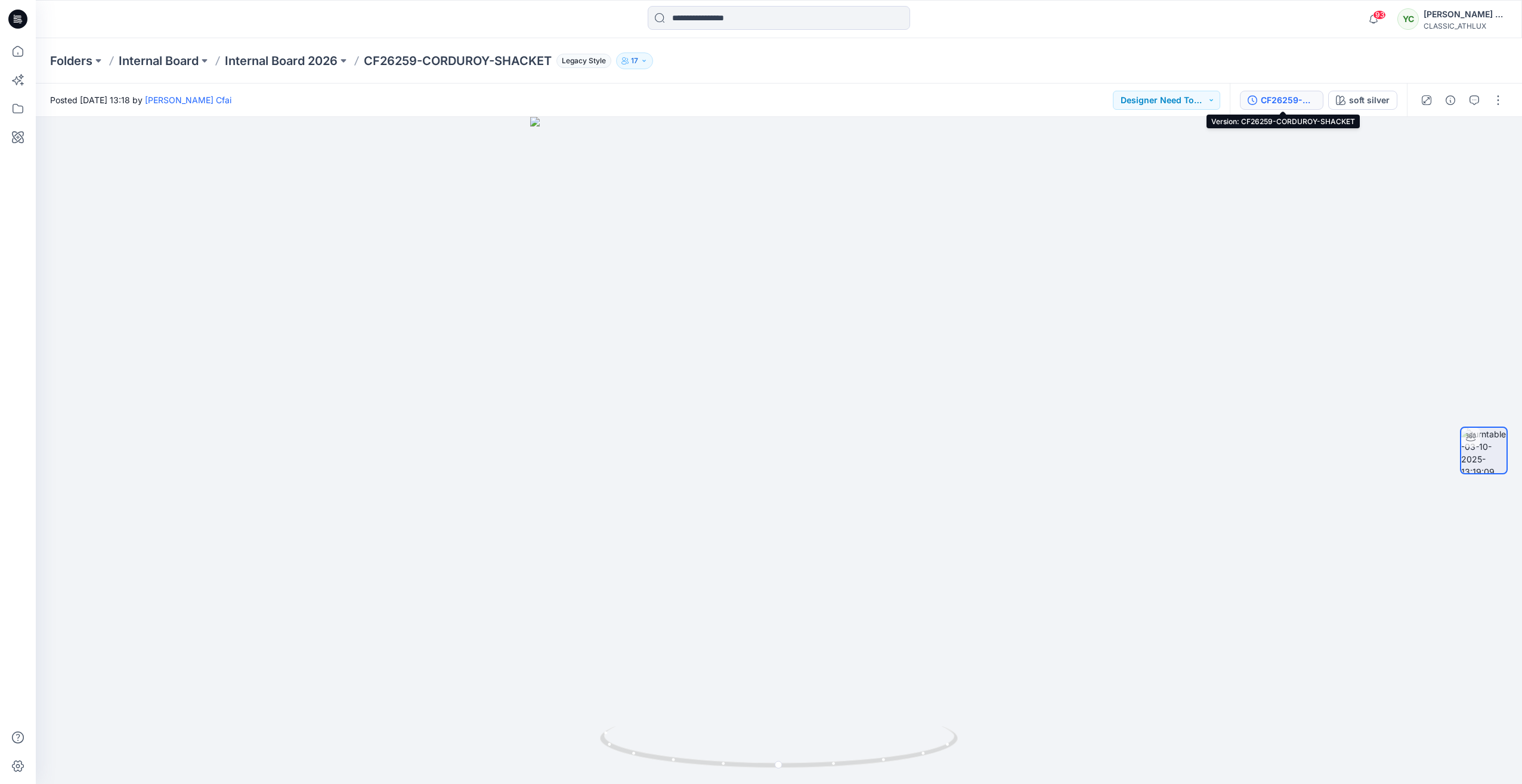
click at [1286, 101] on div "CF26259-CORDUROY-SHACKET" at bounding box center [1288, 101] width 55 height 13
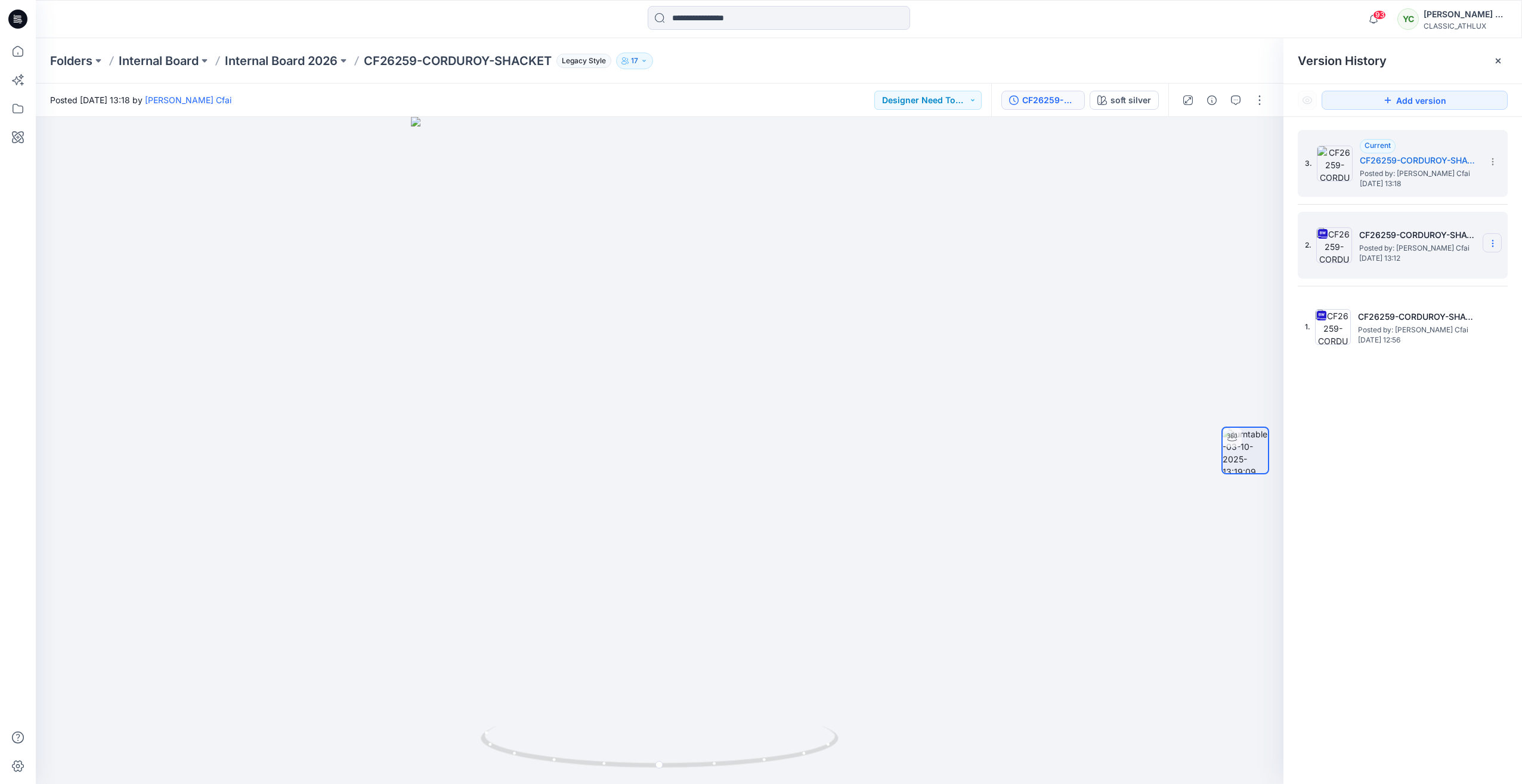
click at [1497, 241] on icon at bounding box center [1493, 243] width 9 height 9
click at [1426, 369] on span "Delete Version" at bounding box center [1411, 367] width 56 height 14
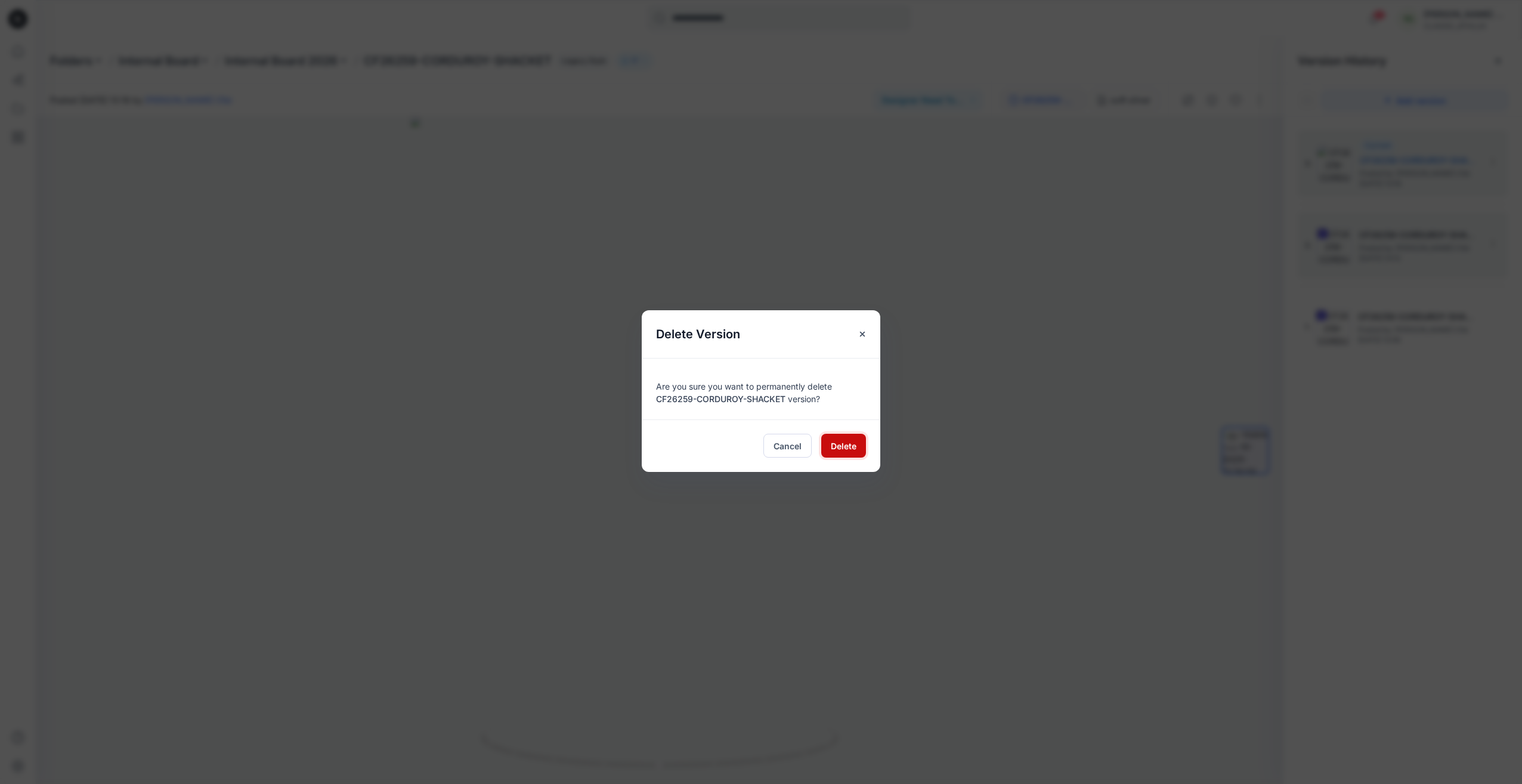
click at [857, 443] on button "Delete" at bounding box center [844, 445] width 45 height 24
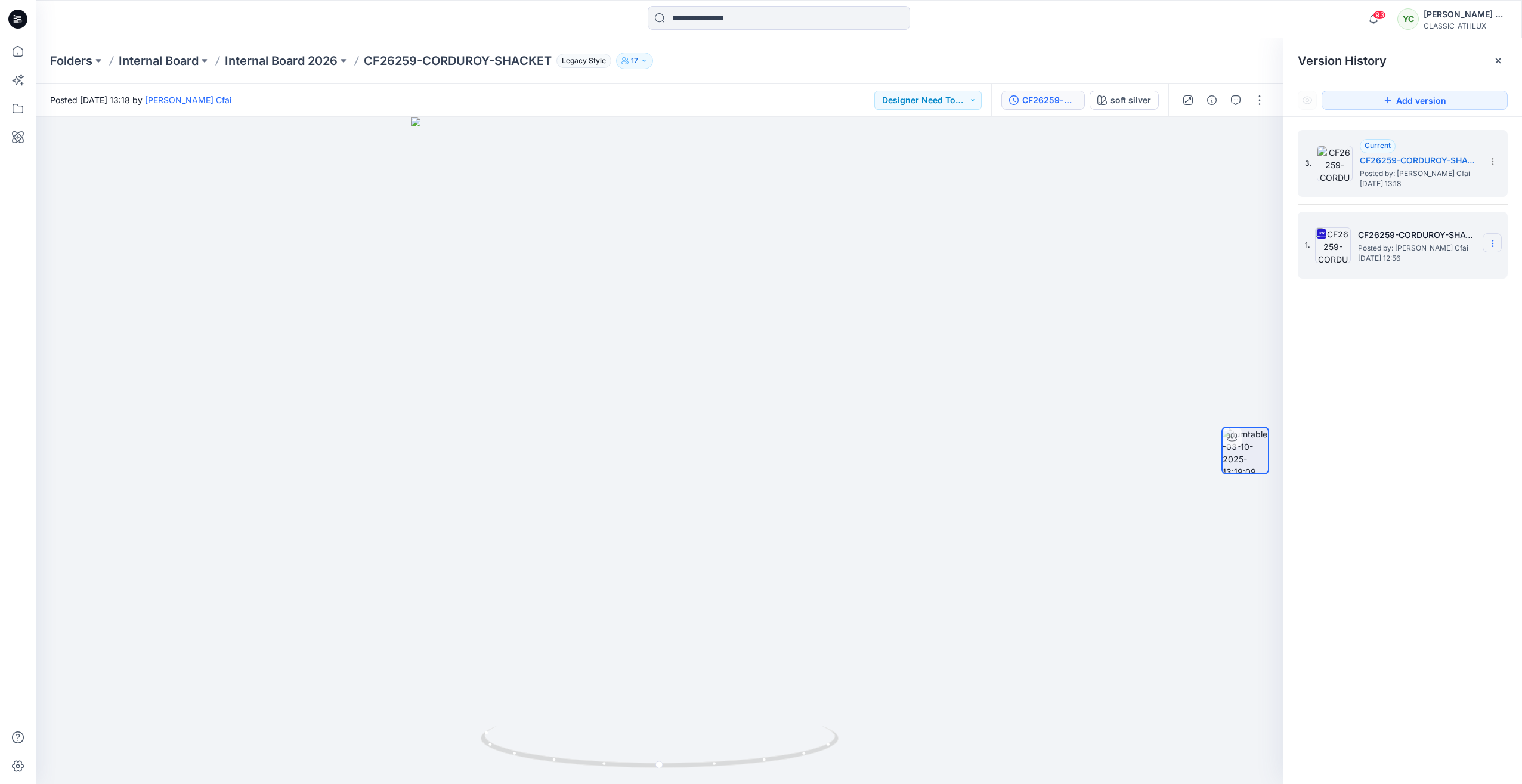
click at [1489, 243] on icon at bounding box center [1493, 243] width 9 height 9
click at [1405, 365] on span "Delete Version" at bounding box center [1411, 367] width 56 height 14
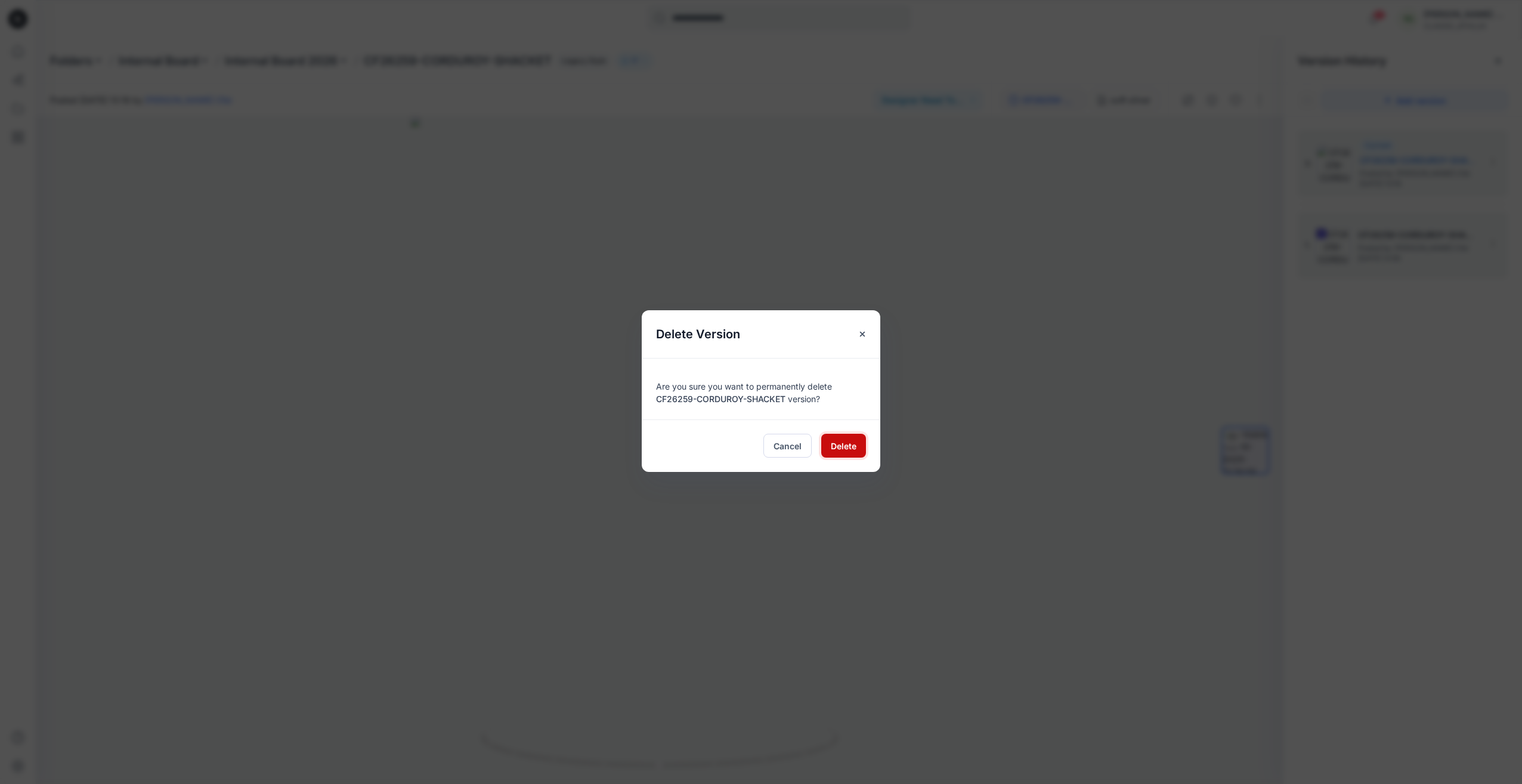
click at [843, 451] on span "Delete" at bounding box center [843, 446] width 25 height 12
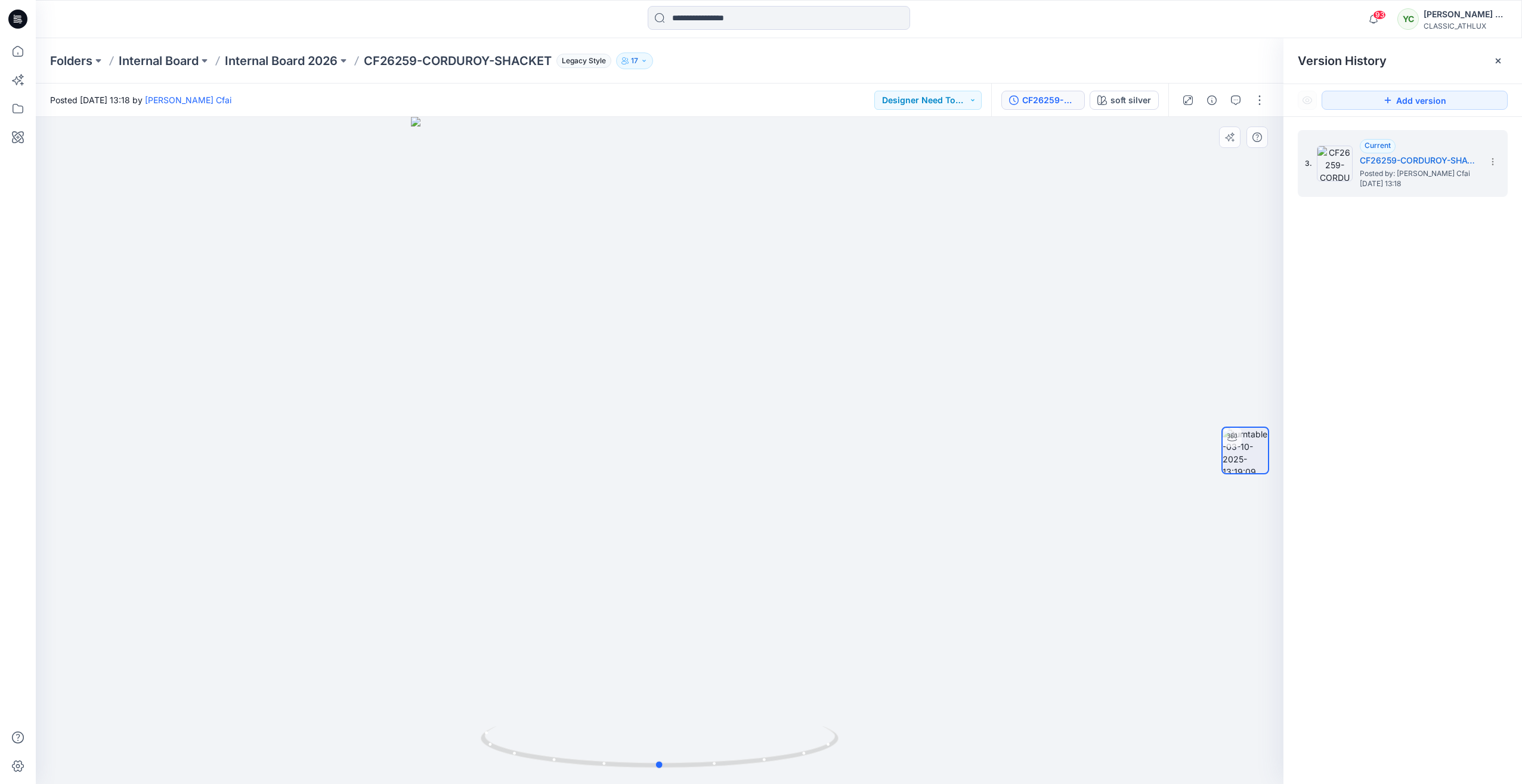
click at [1041, 234] on div at bounding box center [659, 449] width 1247 height 666
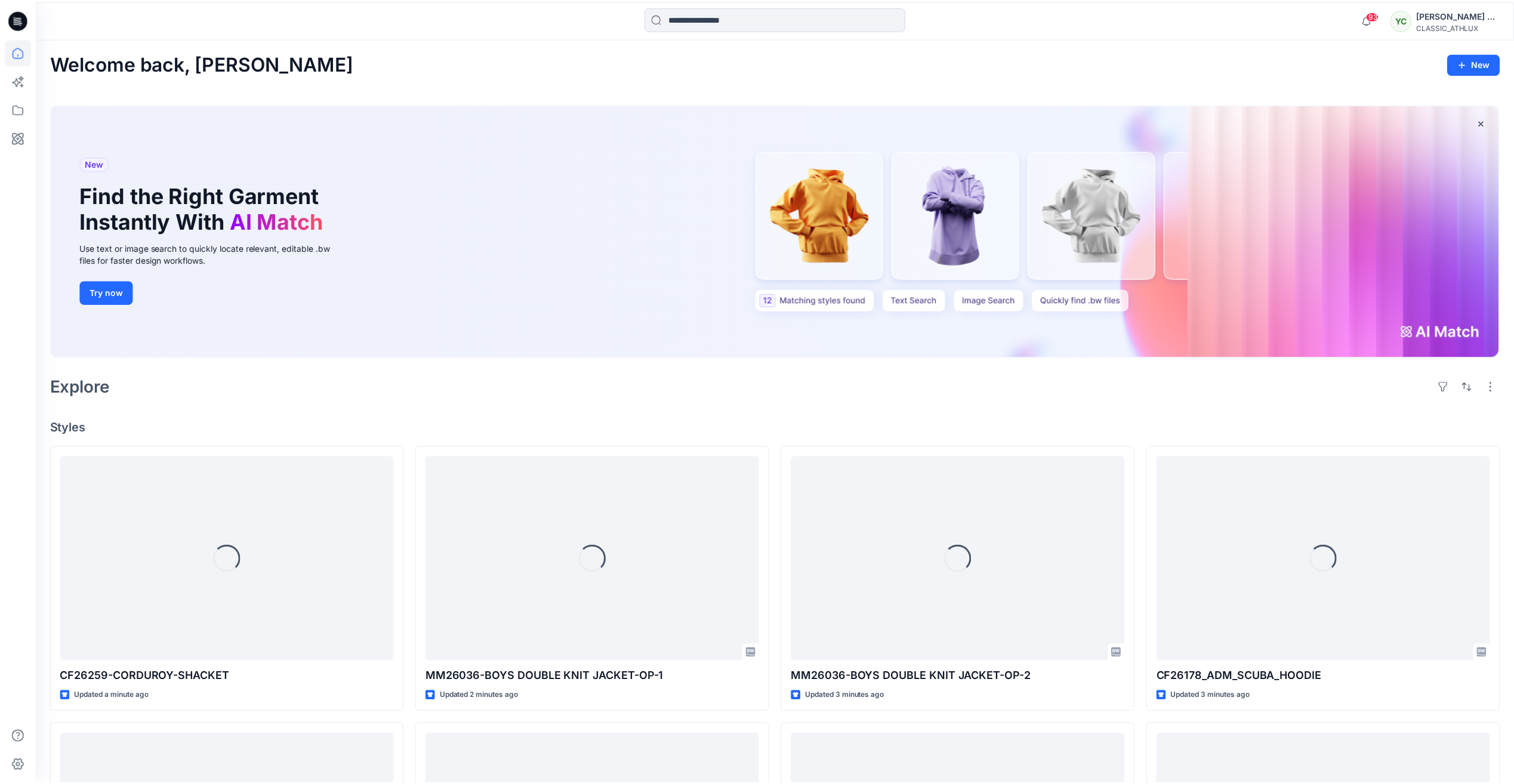
scroll to position [239, 0]
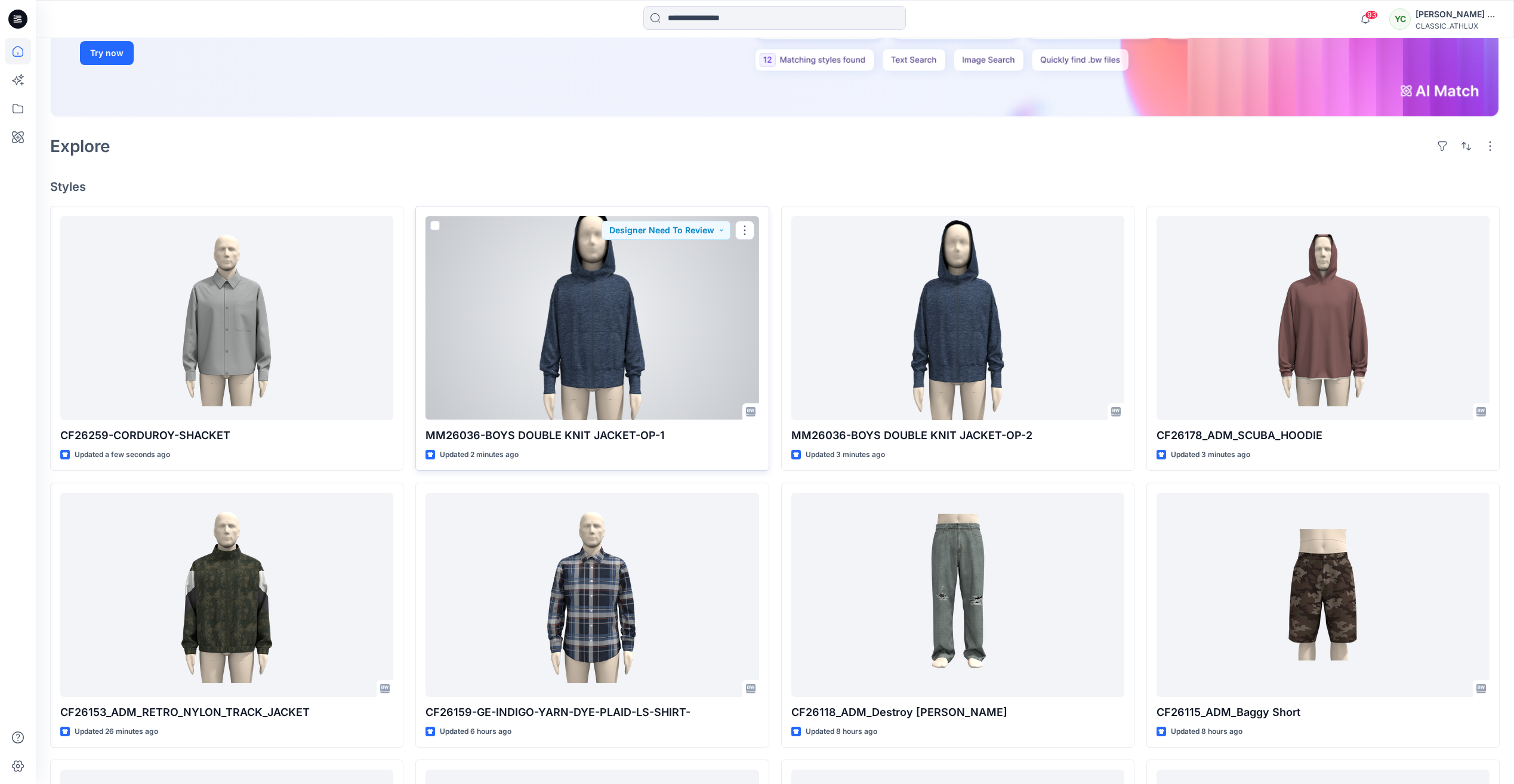
click at [702, 311] on div at bounding box center [591, 318] width 333 height 203
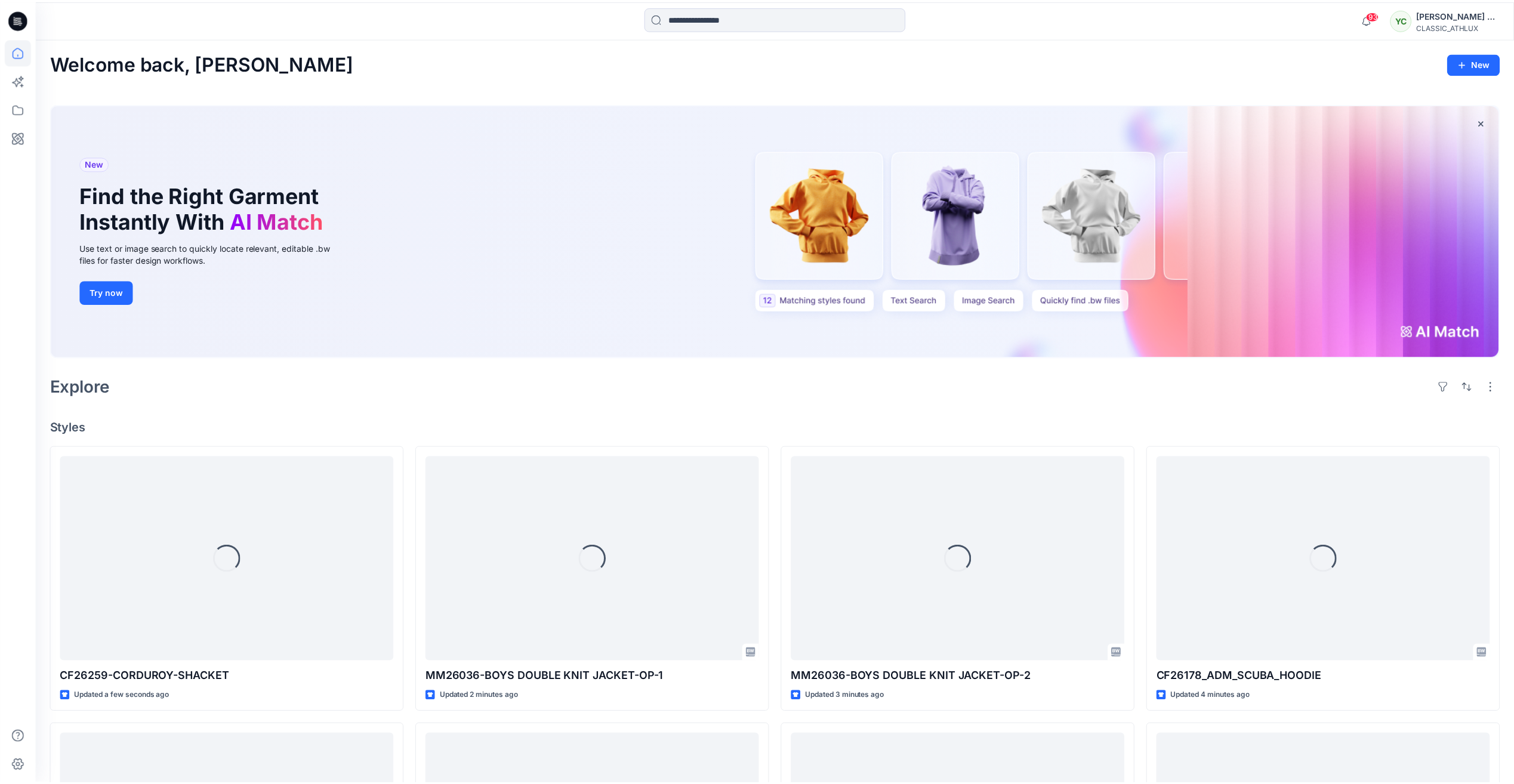
scroll to position [239, 0]
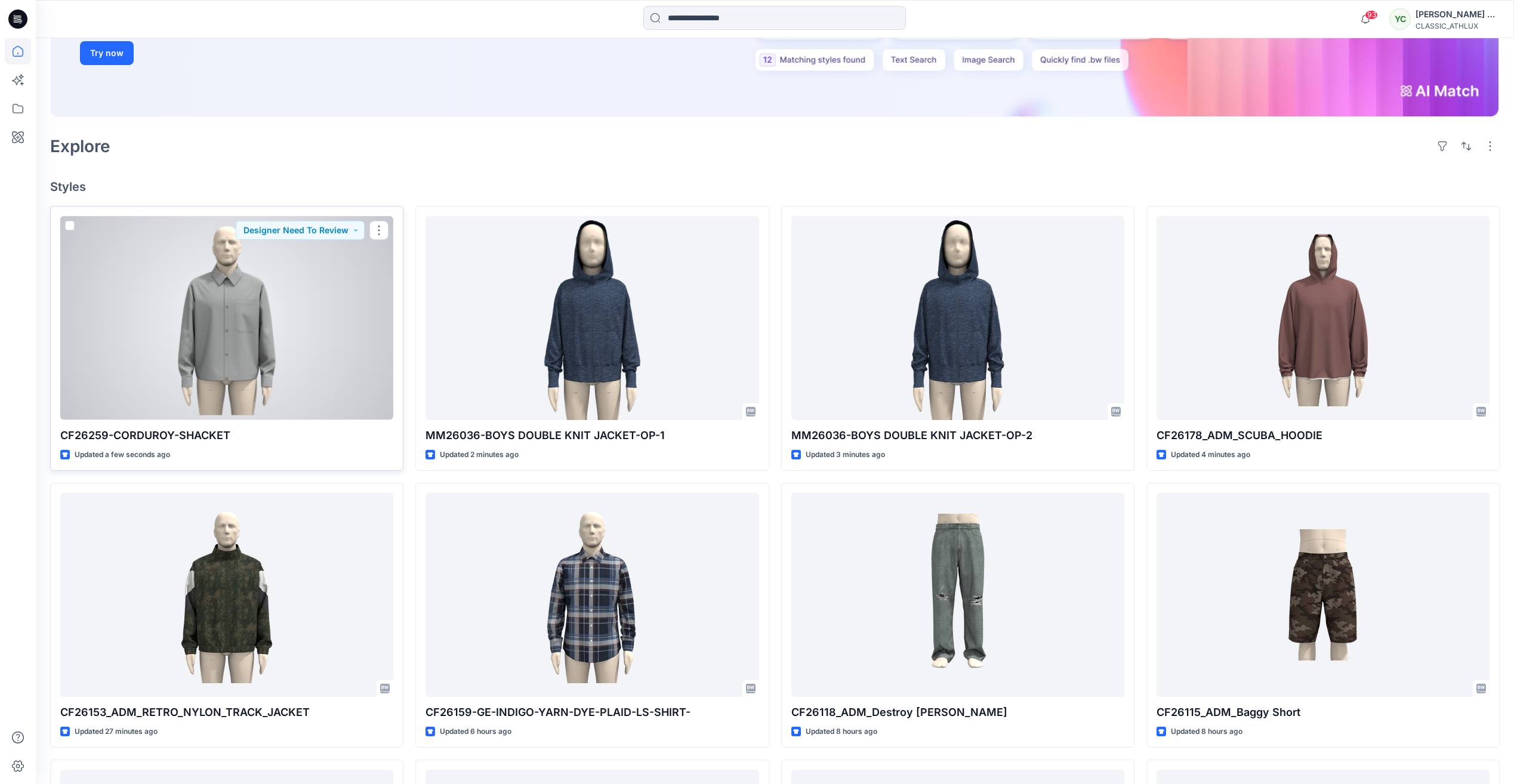
click at [252, 331] on div at bounding box center [227, 318] width 333 height 203
